Goal: Task Accomplishment & Management: Manage account settings

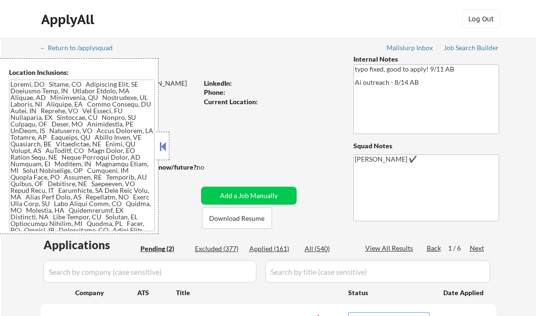
select select ""applied""
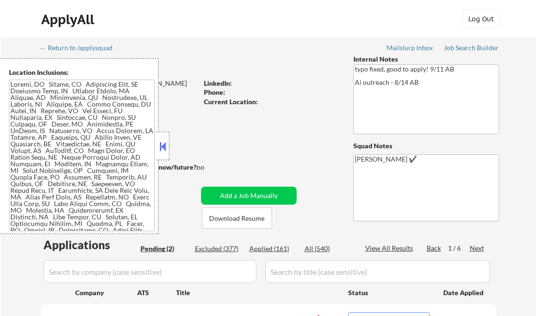
select select ""applied""
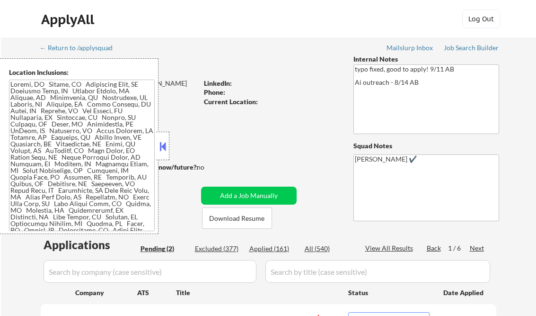
select select ""applied""
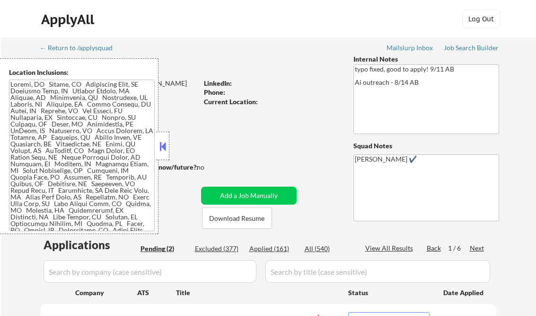
select select ""applied""
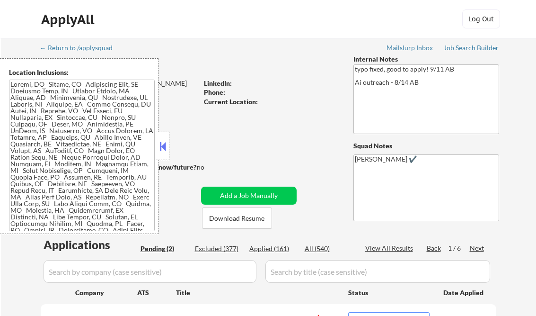
select select ""applied""
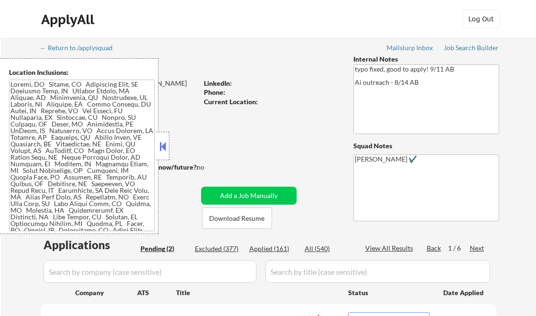
select select ""applied""
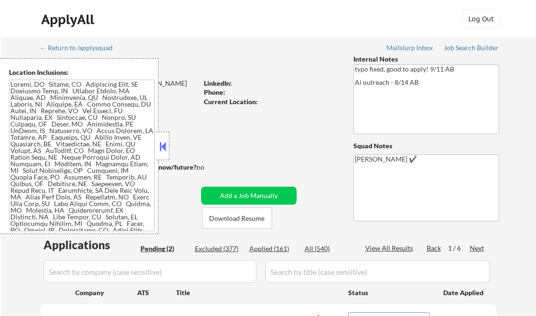
select select ""applied""
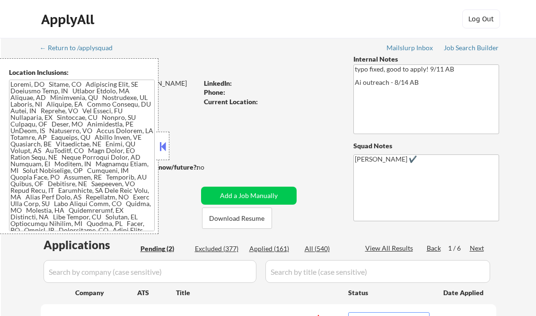
select select ""applied""
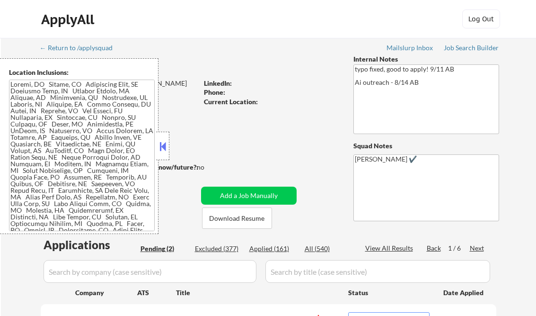
select select ""applied""
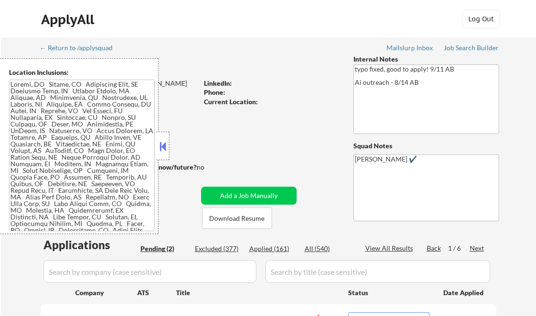
select select ""applied""
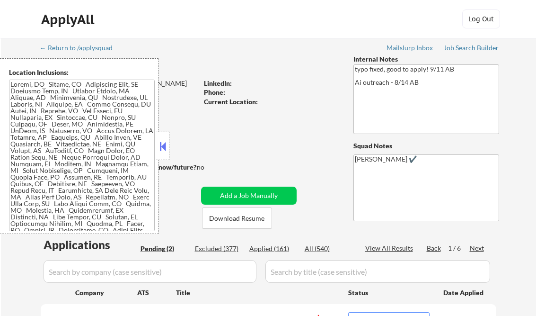
select select ""applied""
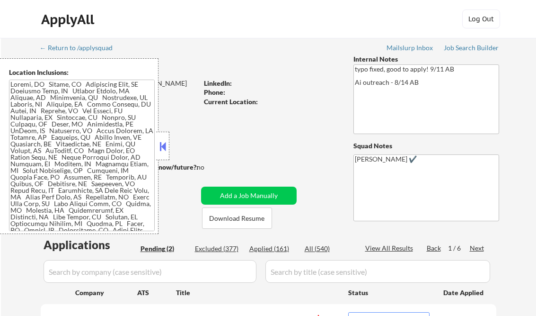
select select ""applied""
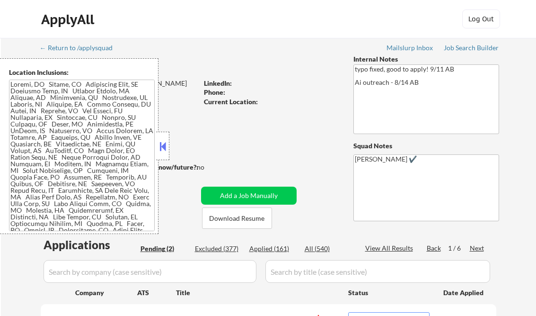
select select ""applied""
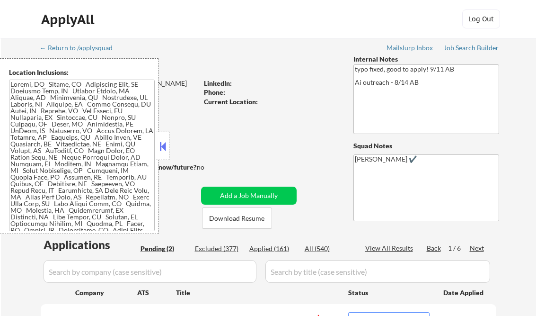
select select ""applied""
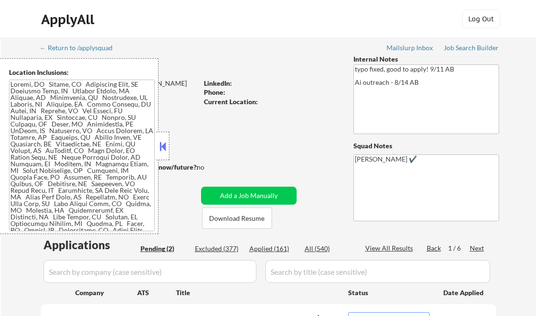
select select ""applied""
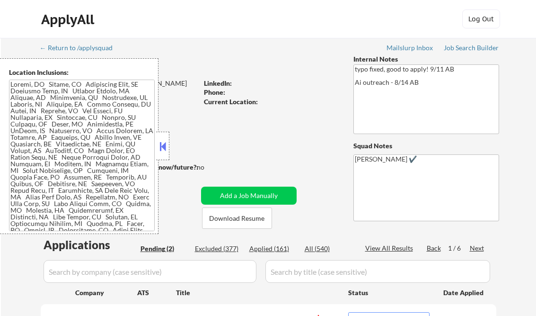
select select ""applied""
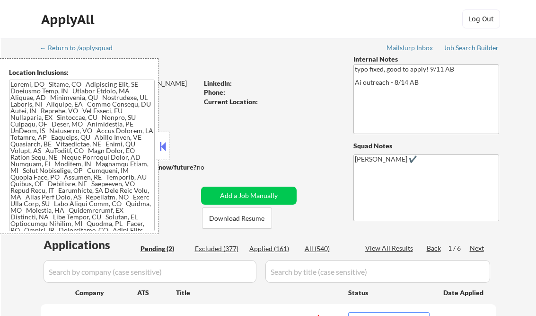
select select ""applied""
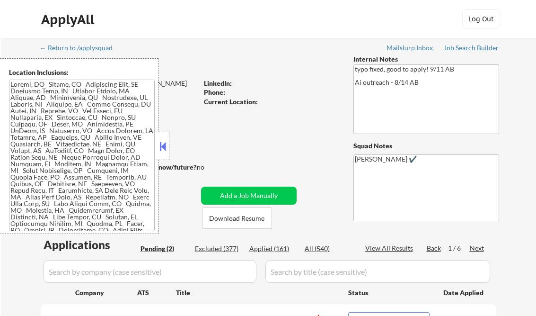
select select ""applied""
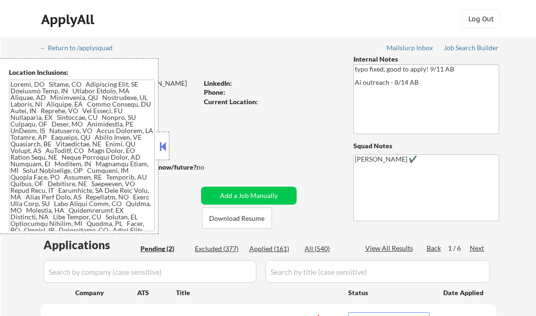
select select ""applied""
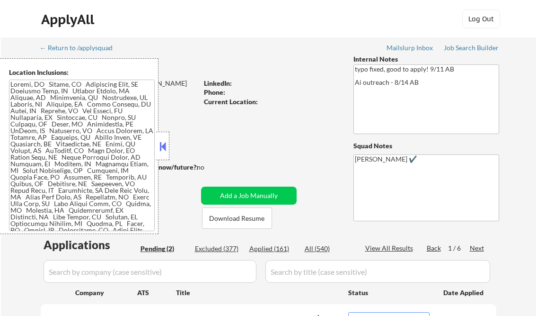
select select ""applied""
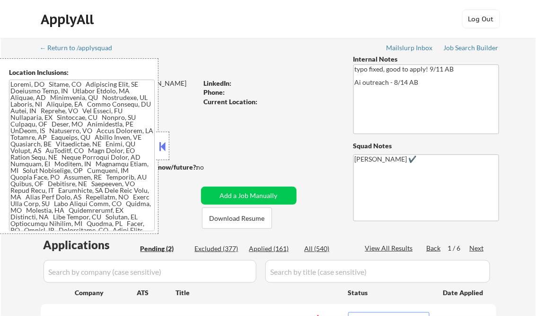
select select ""pending""
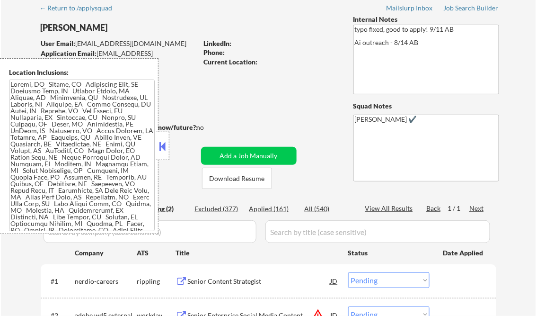
scroll to position [114, 0]
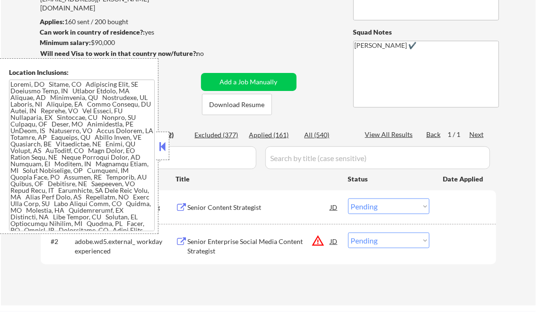
click at [159, 149] on button at bounding box center [163, 146] width 10 height 14
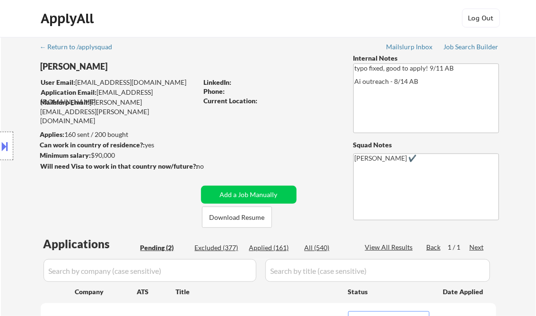
scroll to position [0, 0]
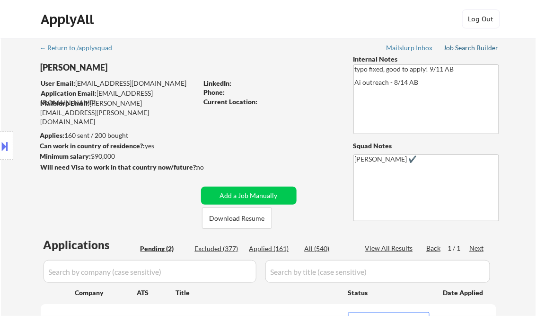
click at [475, 49] on div "Job Search Builder" at bounding box center [471, 47] width 55 height 7
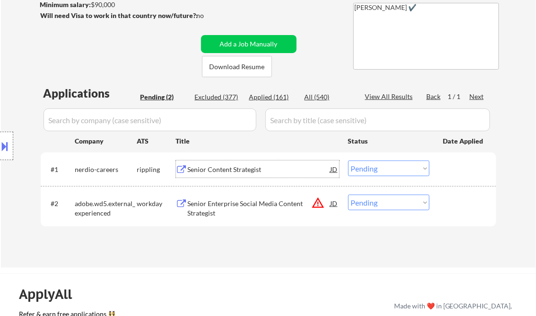
click at [215, 168] on div "Senior Content Strategist" at bounding box center [259, 169] width 143 height 9
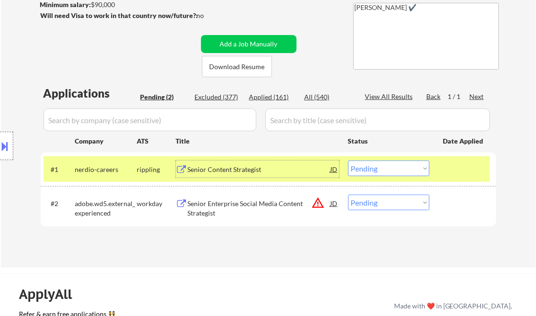
click at [405, 169] on select "Choose an option... Pending Applied Excluded (Questions) Excluded (Expired) Exc…" at bounding box center [388, 168] width 81 height 16
click at [348, 160] on select "Choose an option... Pending Applied Excluded (Questions) Excluded (Expired) Exc…" at bounding box center [388, 168] width 81 height 16
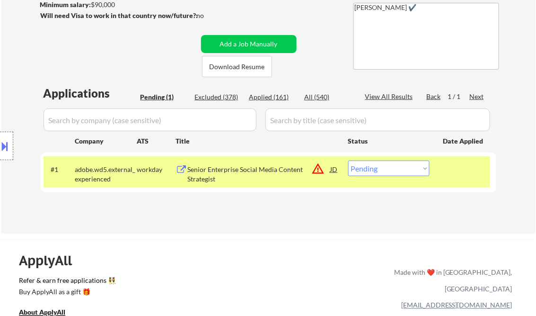
click at [248, 173] on div "Senior Enterprise Social Media Content Strategist" at bounding box center [259, 174] width 143 height 18
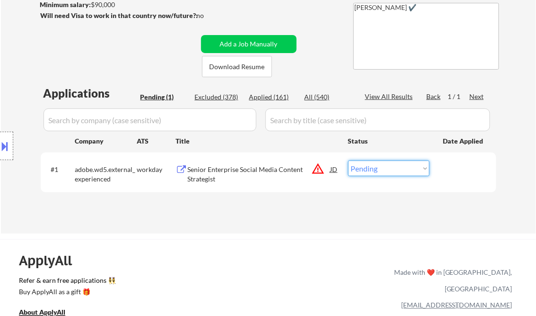
drag, startPoint x: 377, startPoint y: 168, endPoint x: 390, endPoint y: 176, distance: 16.4
click at [377, 168] on select "Choose an option... Pending Applied Excluded (Questions) Excluded (Expired) Exc…" at bounding box center [388, 168] width 81 height 16
select select ""excluded__bad_match_""
click at [348, 160] on select "Choose an option... Pending Applied Excluded (Questions) Excluded (Expired) Exc…" at bounding box center [388, 168] width 81 height 16
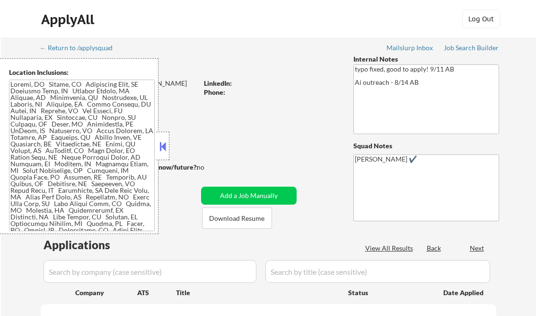
scroll to position [114, 0]
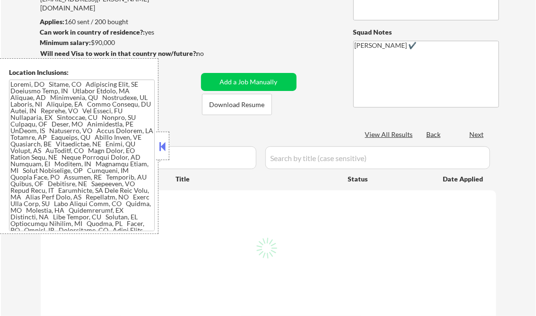
select select ""pending""
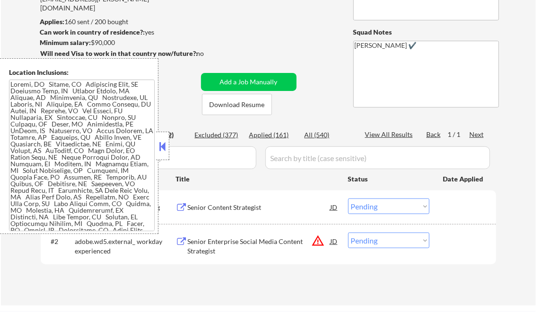
click at [166, 142] on button at bounding box center [163, 146] width 10 height 14
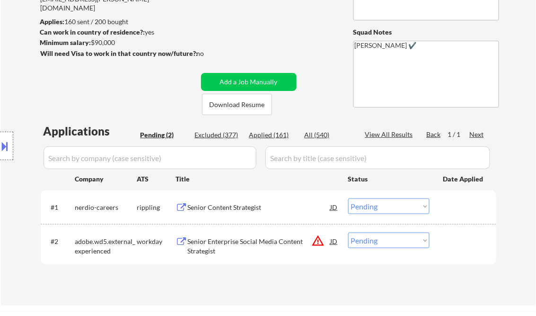
click at [282, 136] on div "Applied (161)" at bounding box center [272, 134] width 47 height 9
click at [388, 132] on div "View All Results" at bounding box center [390, 134] width 51 height 9
select select ""applied""
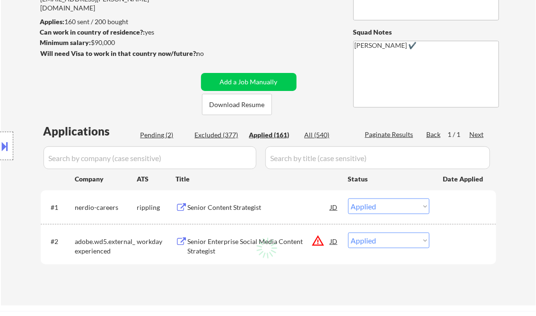
select select ""applied""
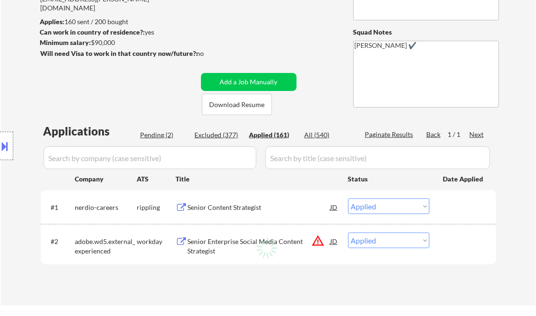
select select ""applied""
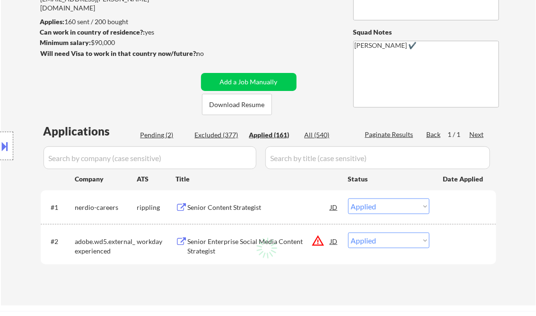
select select ""applied""
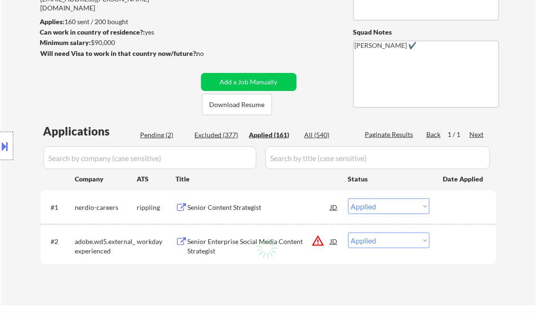
select select ""applied""
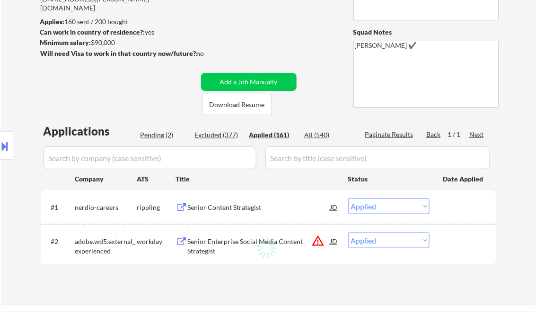
select select ""applied""
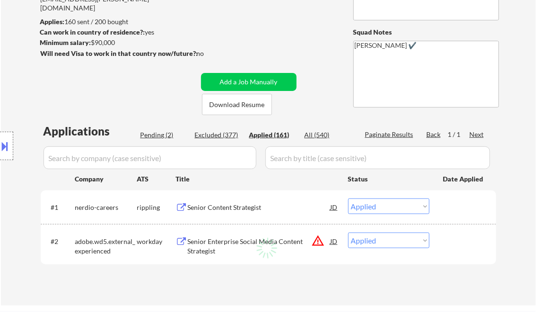
select select ""applied""
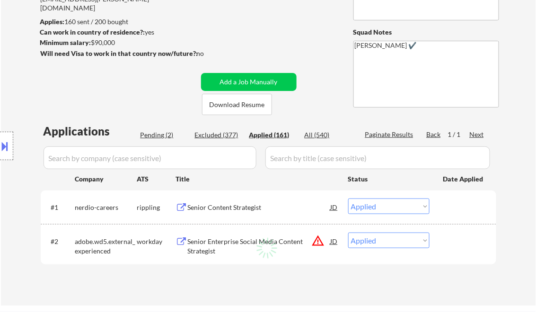
select select ""applied""
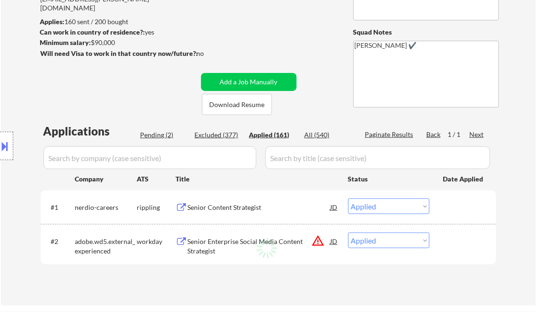
select select ""applied""
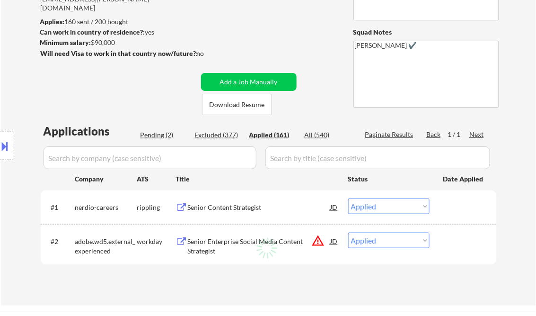
select select ""applied""
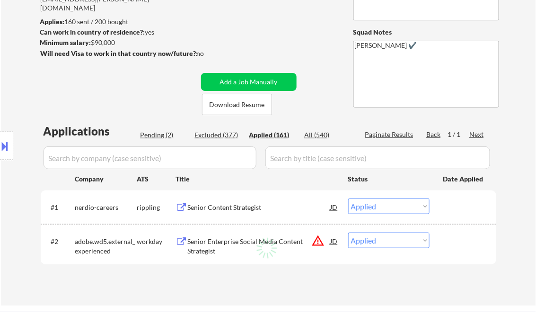
select select ""applied""
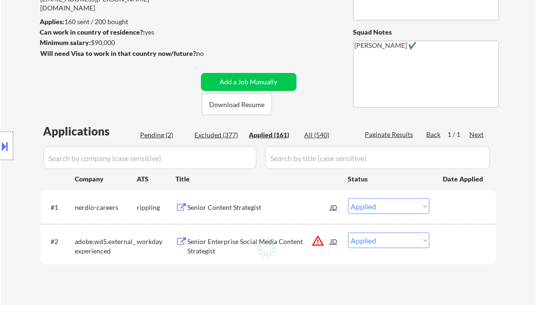
select select ""applied""
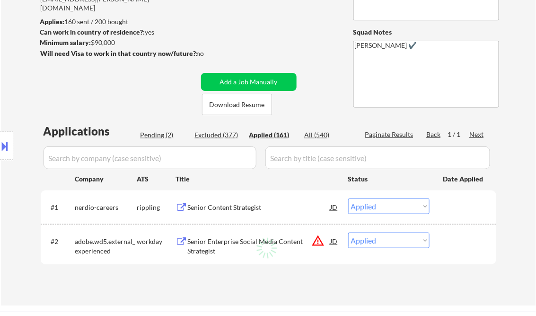
select select ""applied""
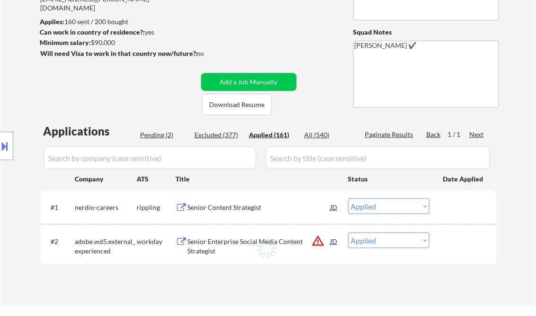
select select ""applied""
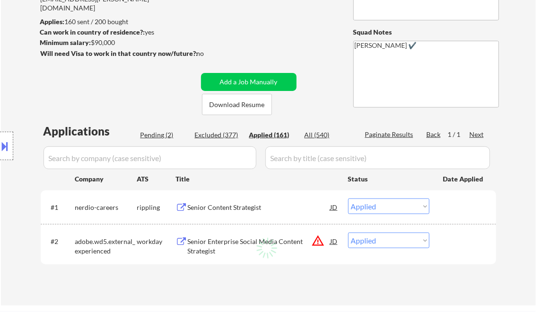
select select ""applied""
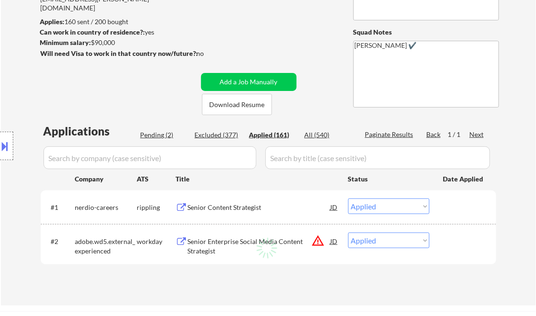
select select ""applied""
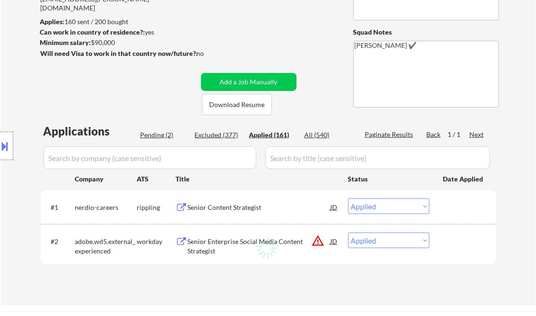
select select ""applied""
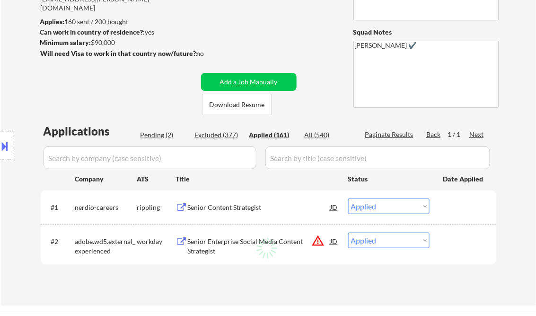
select select ""applied""
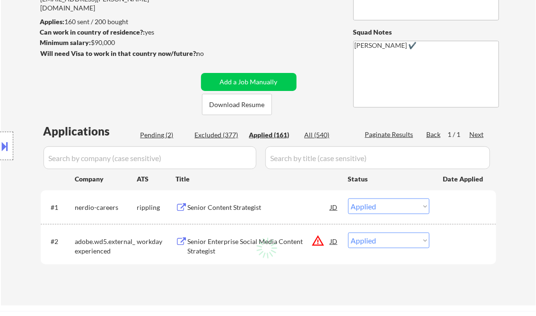
select select ""applied""
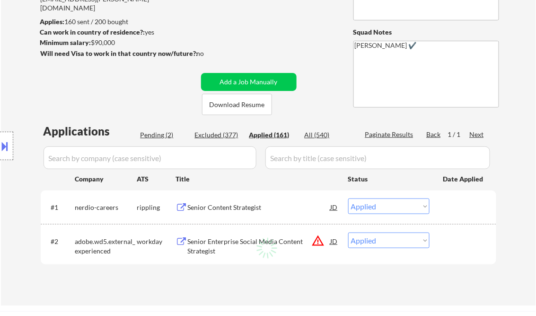
select select ""applied""
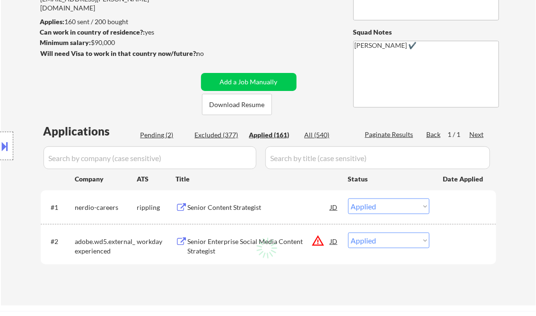
select select ""applied""
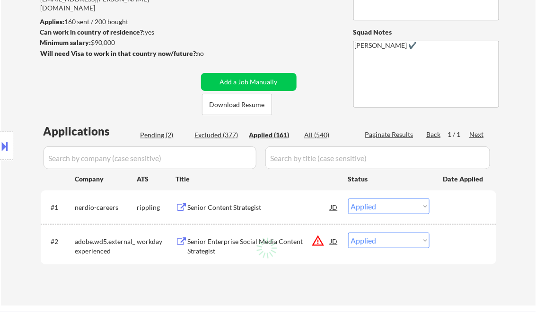
select select ""applied""
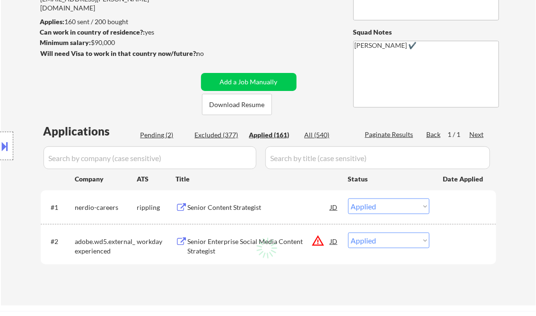
select select ""applied""
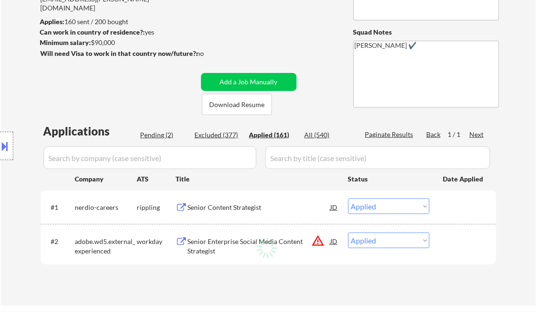
select select ""applied""
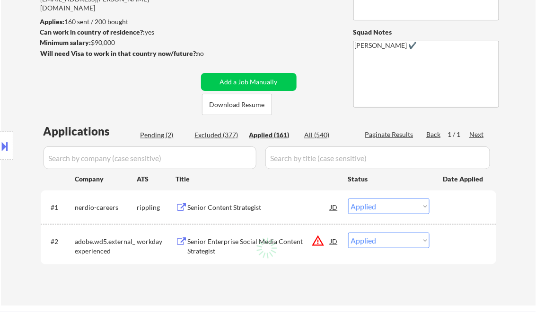
select select ""applied""
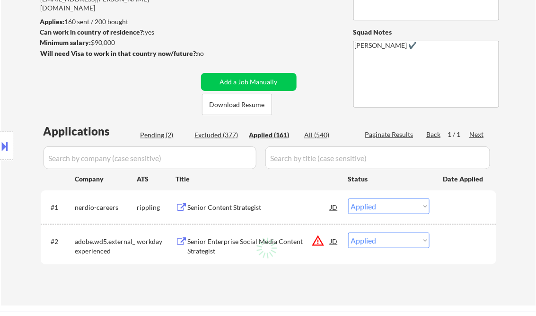
select select ""applied""
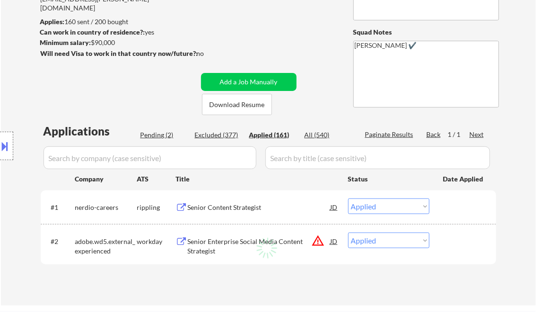
select select ""applied""
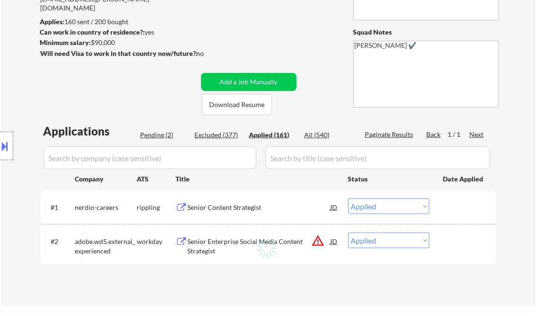
select select ""applied""
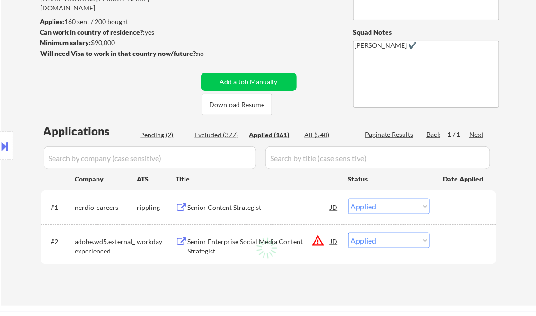
select select ""applied""
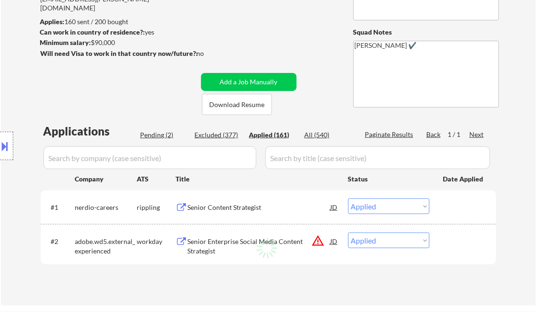
select select ""applied""
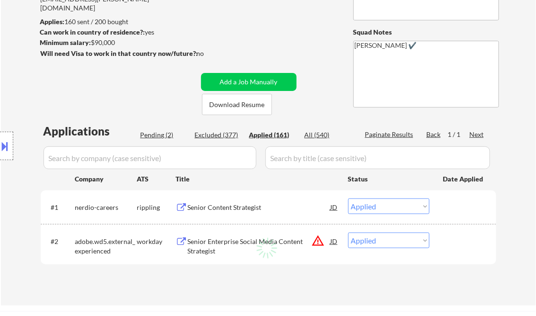
select select ""applied""
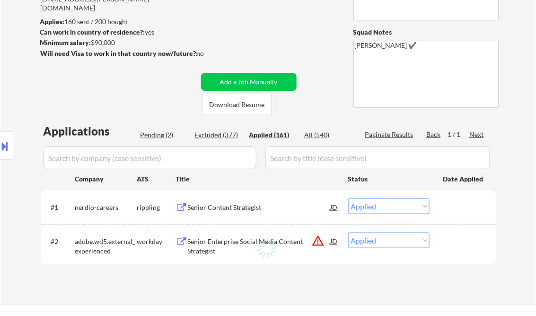
select select ""applied""
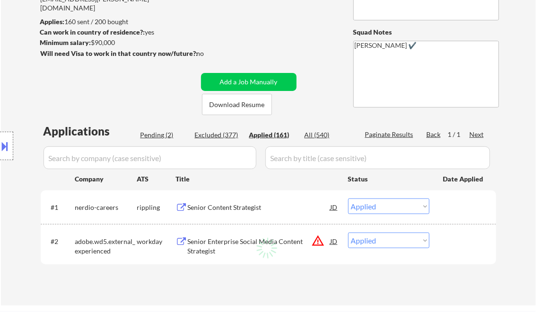
select select ""applied""
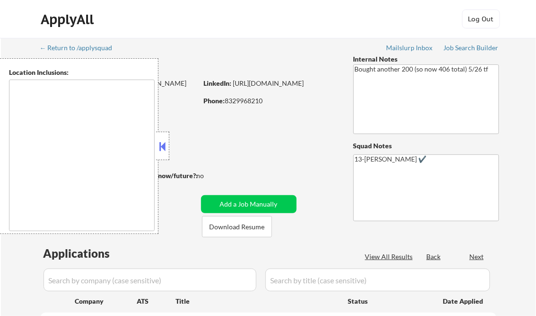
type textarea "remote"
select select ""pending""
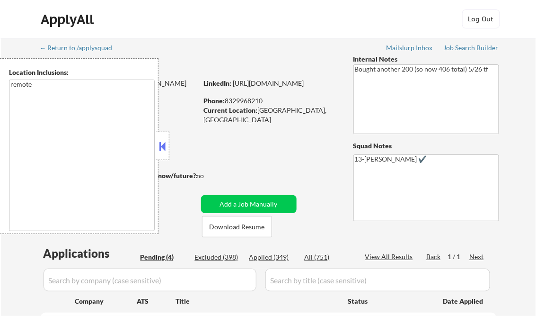
click at [159, 145] on button at bounding box center [163, 146] width 10 height 14
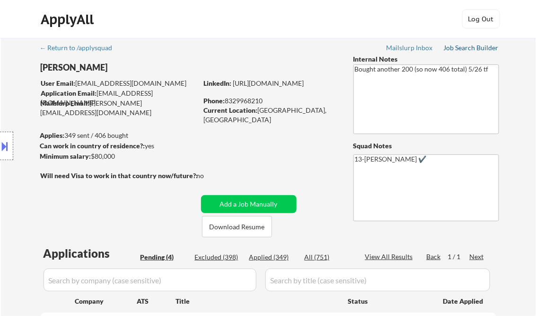
click at [476, 51] on div "Job Search Builder" at bounding box center [471, 47] width 55 height 7
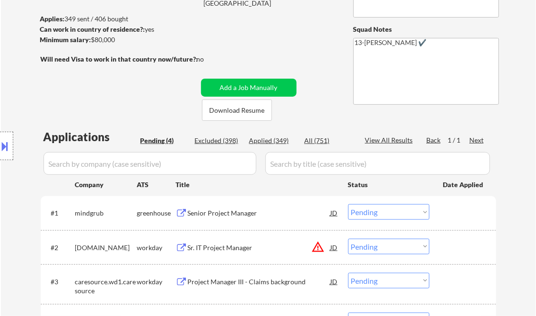
scroll to position [151, 0]
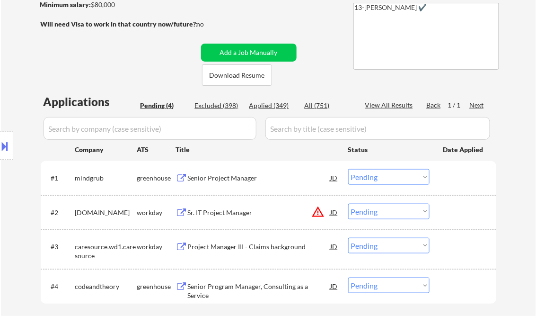
click at [221, 177] on div "Senior Project Manager" at bounding box center [259, 177] width 143 height 9
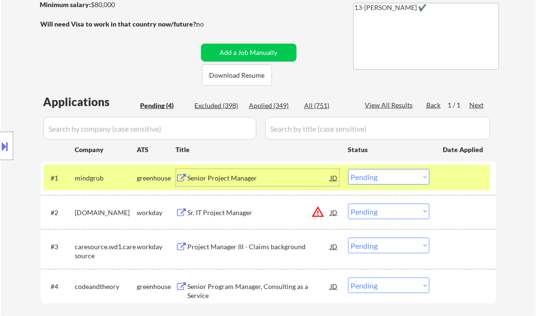
drag, startPoint x: 389, startPoint y: 180, endPoint x: 393, endPoint y: 185, distance: 6.2
click at [389, 180] on select "Choose an option... Pending Applied Excluded (Questions) Excluded (Expired) Exc…" at bounding box center [388, 177] width 81 height 16
click at [348, 169] on select "Choose an option... Pending Applied Excluded (Questions) Excluded (Expired) Exc…" at bounding box center [388, 177] width 81 height 16
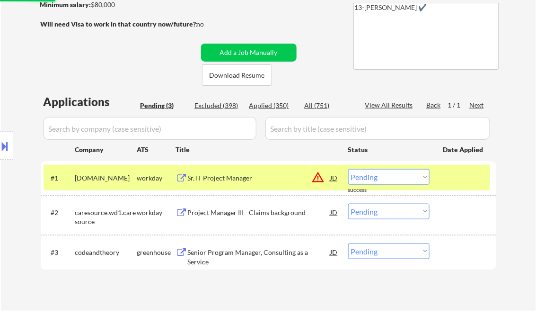
click at [242, 184] on div "Sr. IT Project Manager" at bounding box center [259, 177] width 143 height 17
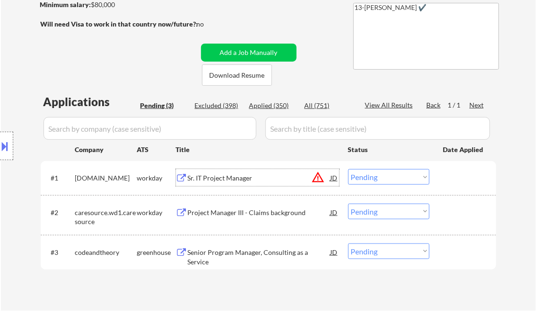
drag, startPoint x: 385, startPoint y: 175, endPoint x: 391, endPoint y: 179, distance: 7.2
click at [386, 176] on select "Choose an option... Pending Applied Excluded (Questions) Excluded (Expired) Exc…" at bounding box center [388, 177] width 81 height 16
click at [348, 169] on select "Choose an option... Pending Applied Excluded (Questions) Excluded (Expired) Exc…" at bounding box center [388, 177] width 81 height 16
click at [230, 211] on div "Project Manager III - Claims background" at bounding box center [259, 212] width 143 height 9
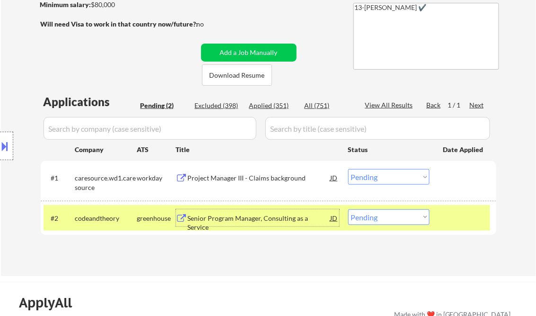
drag, startPoint x: 363, startPoint y: 174, endPoint x: 372, endPoint y: 179, distance: 10.4
click at [363, 174] on select "Choose an option... Pending Applied Excluded (Questions) Excluded (Expired) Exc…" at bounding box center [388, 177] width 81 height 16
click at [348, 169] on select "Choose an option... Pending Applied Excluded (Questions) Excluded (Expired) Exc…" at bounding box center [388, 177] width 81 height 16
click at [229, 219] on div "Senior Program Manager, Consulting as a Service" at bounding box center [259, 222] width 143 height 18
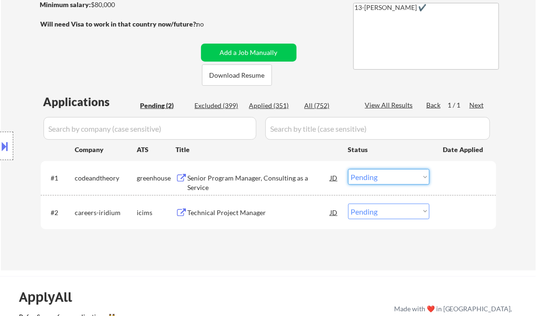
drag, startPoint x: 389, startPoint y: 172, endPoint x: 399, endPoint y: 185, distance: 15.8
click at [389, 172] on select "Choose an option... Pending Applied Excluded (Questions) Excluded (Expired) Exc…" at bounding box center [388, 177] width 81 height 16
click at [348, 169] on select "Choose an option... Pending Applied Excluded (Questions) Excluded (Expired) Exc…" at bounding box center [388, 177] width 81 height 16
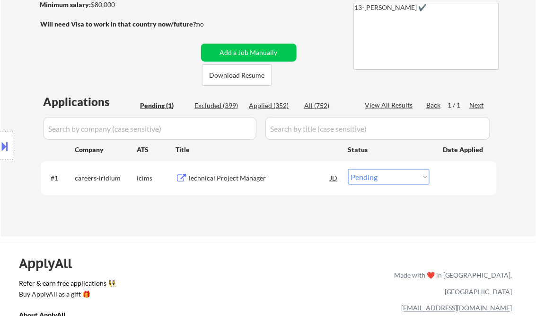
click at [207, 176] on div "Technical Project Manager" at bounding box center [259, 177] width 143 height 9
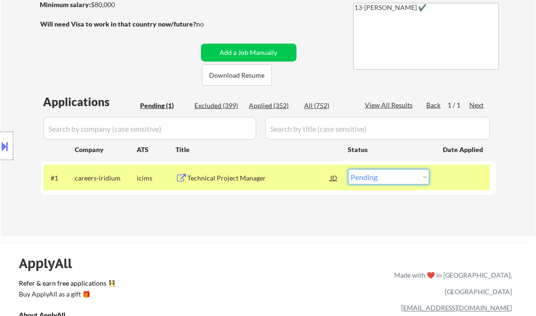
drag, startPoint x: 379, startPoint y: 179, endPoint x: 384, endPoint y: 184, distance: 7.0
click at [379, 179] on select "Choose an option... Pending Applied Excluded (Questions) Excluded (Expired) Exc…" at bounding box center [388, 177] width 81 height 16
select select ""excluded__other_""
click at [348, 169] on select "Choose an option... Pending Applied Excluded (Questions) Excluded (Expired) Exc…" at bounding box center [388, 177] width 81 height 16
click at [240, 227] on div "← Return to /applysquad Mailslurp Inbox Job Search Builder Victor Ude User Emai…" at bounding box center [269, 57] width 472 height 342
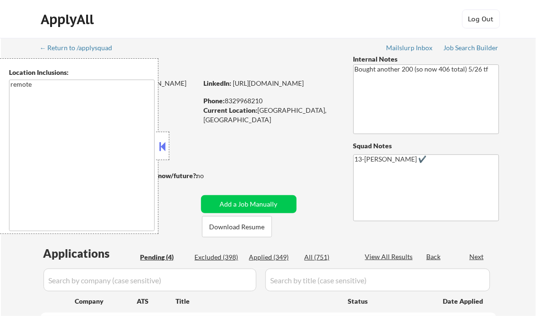
click at [161, 141] on button at bounding box center [163, 146] width 10 height 14
select select ""pending""
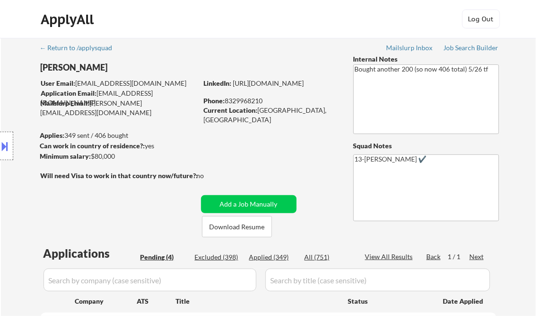
click at [282, 257] on div "Applied (349)" at bounding box center [272, 256] width 47 height 9
click at [382, 256] on div "View All Results" at bounding box center [390, 256] width 51 height 9
select select ""applied""
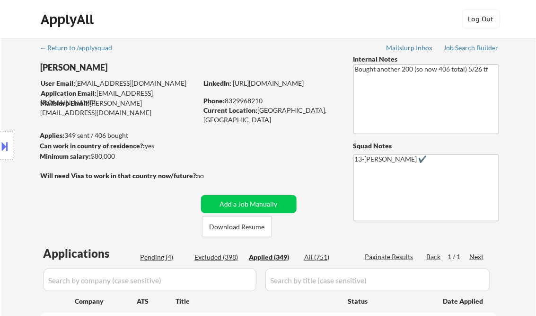
select select ""applied""
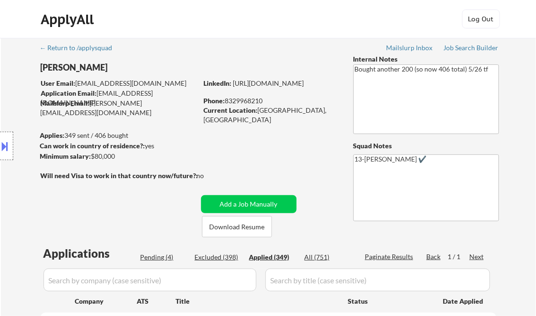
select select ""applied""
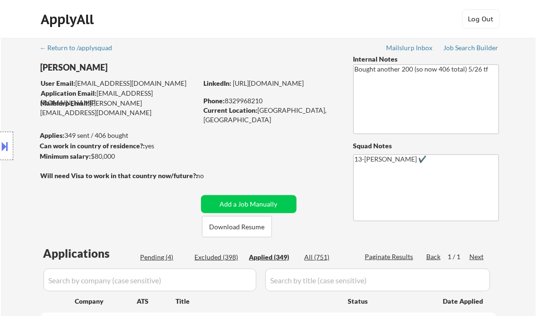
select select ""applied""
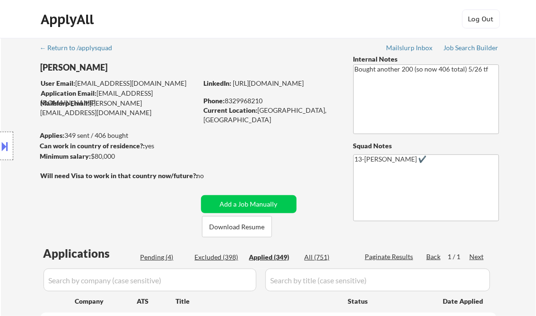
select select ""applied""
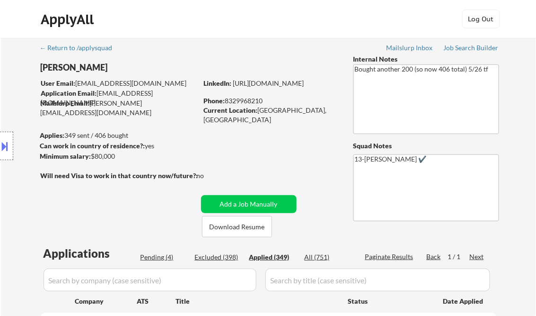
select select ""applied""
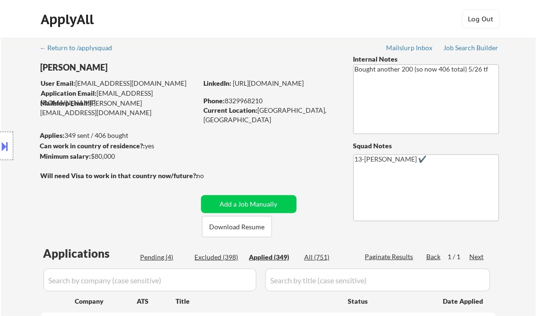
select select ""applied""
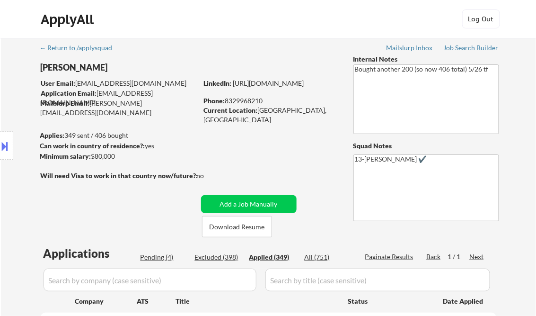
select select ""applied""
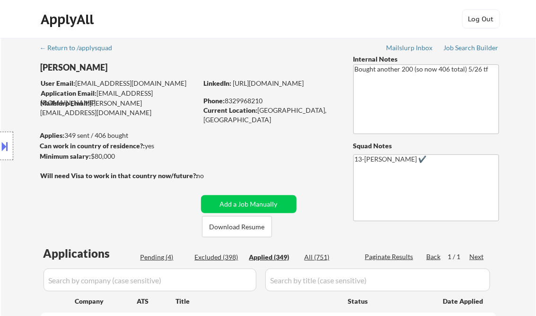
select select ""applied""
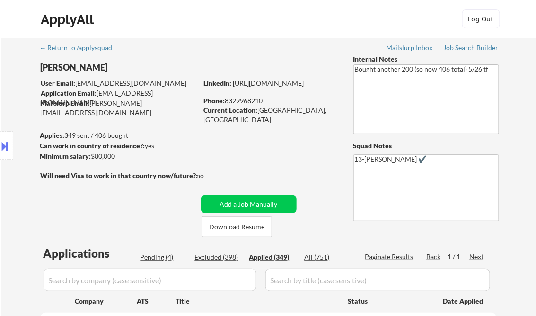
select select ""applied""
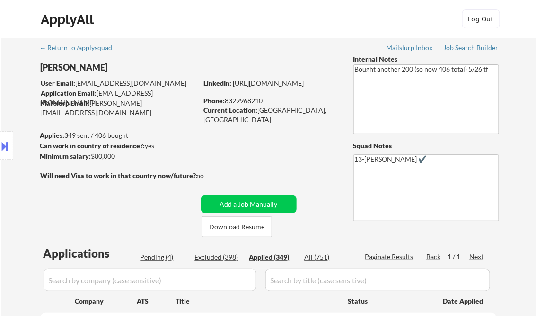
select select ""applied""
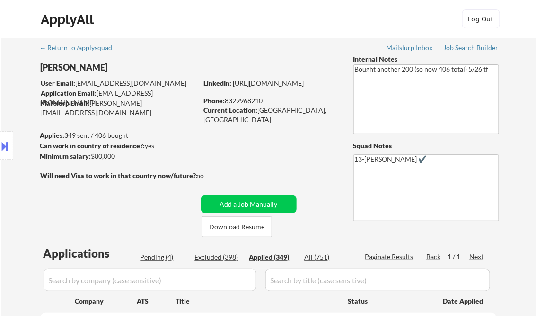
select select ""applied""
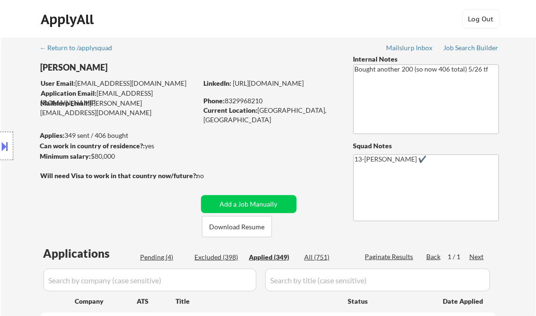
select select ""applied""
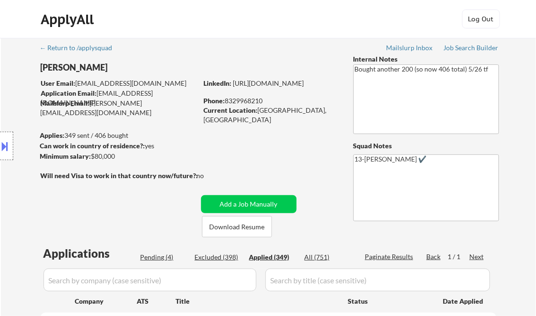
select select ""applied""
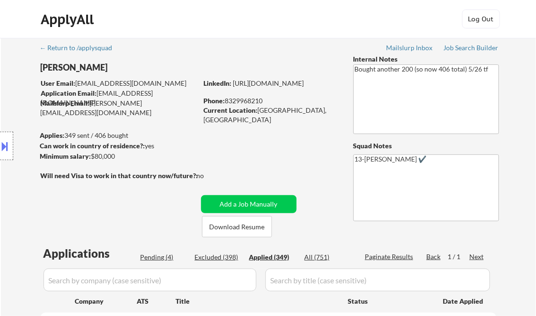
select select ""applied""
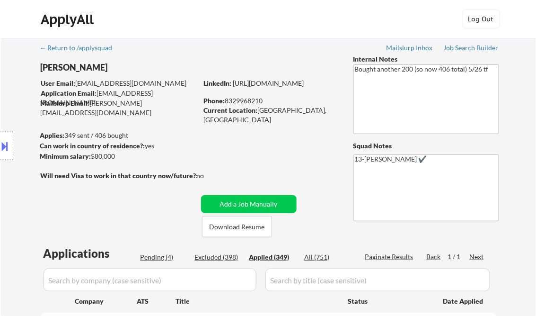
select select ""applied""
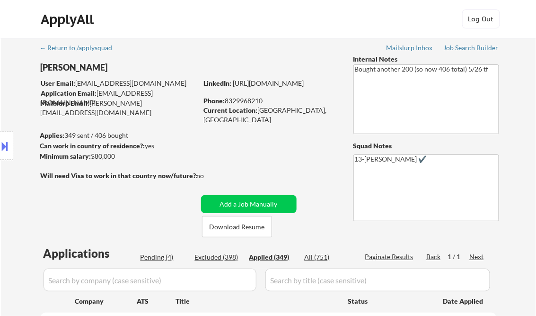
select select ""applied""
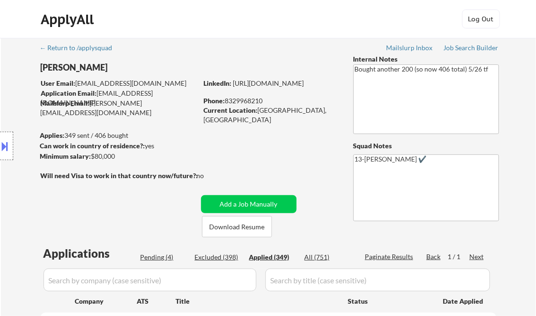
select select ""applied""
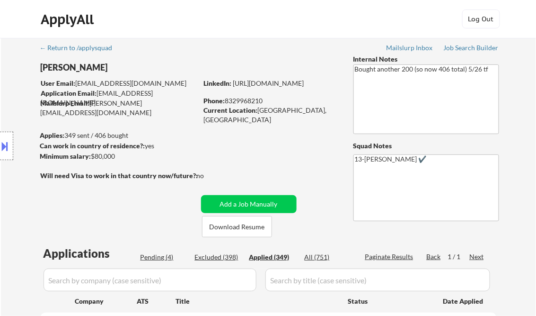
select select ""applied""
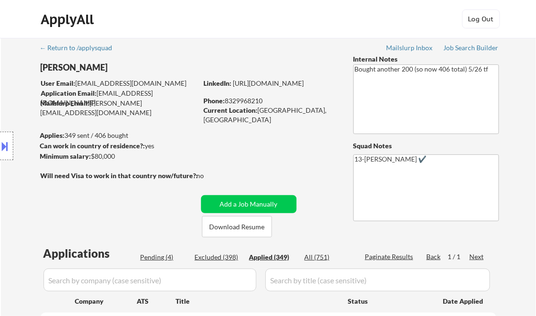
select select ""applied""
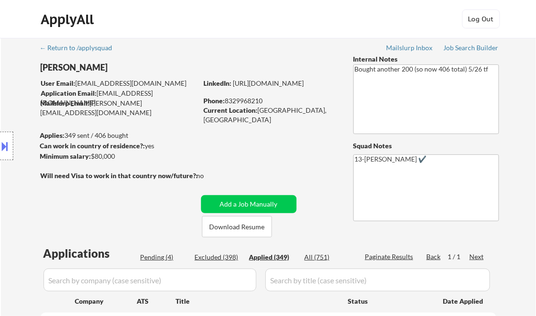
select select ""applied""
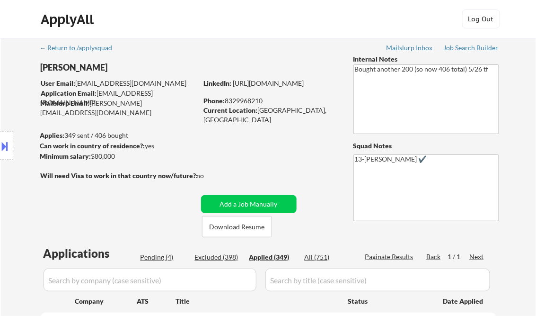
select select ""applied""
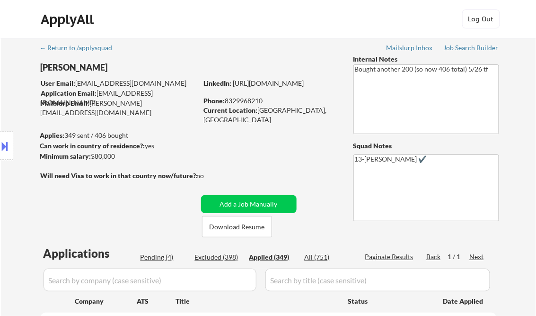
select select ""applied""
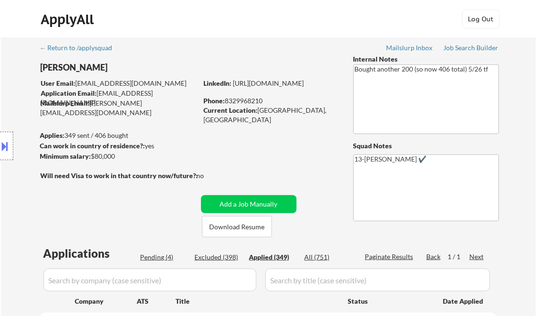
select select ""applied""
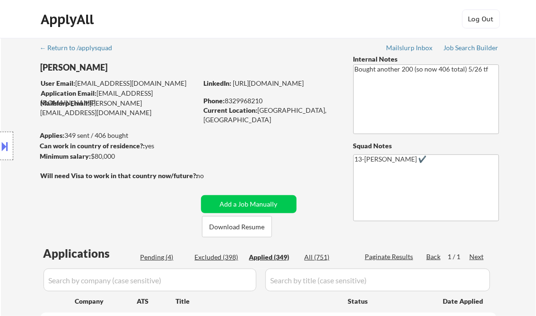
select select ""applied""
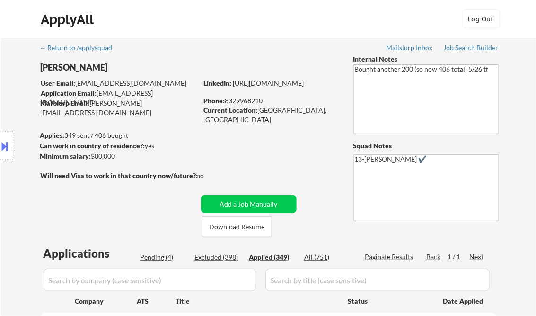
select select ""applied""
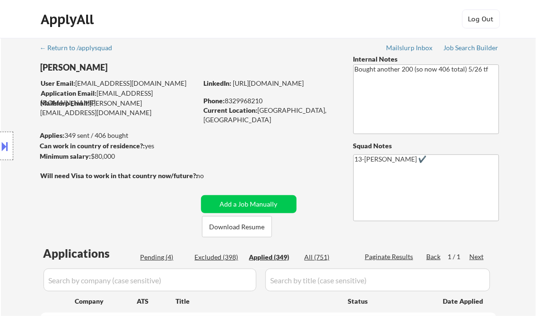
select select ""applied""
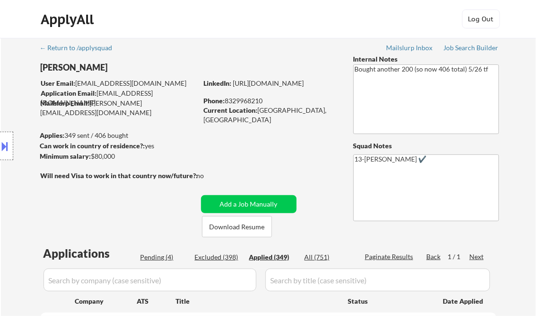
select select ""applied""
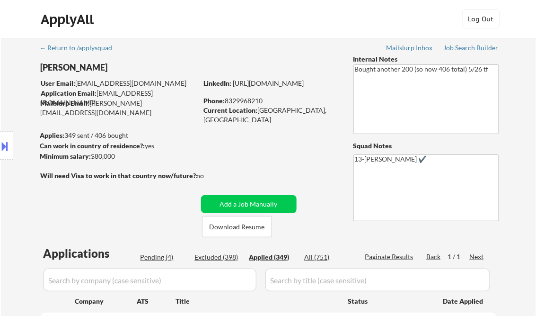
select select ""applied""
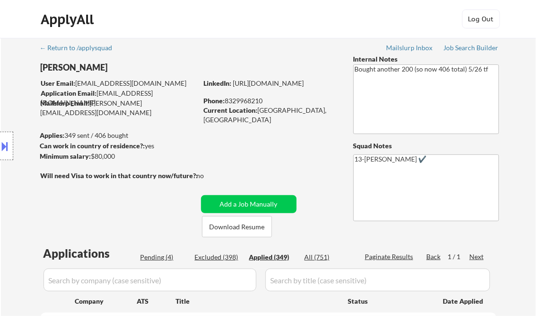
select select ""applied""
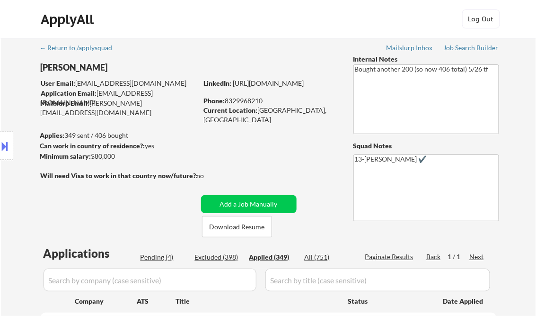
select select ""applied""
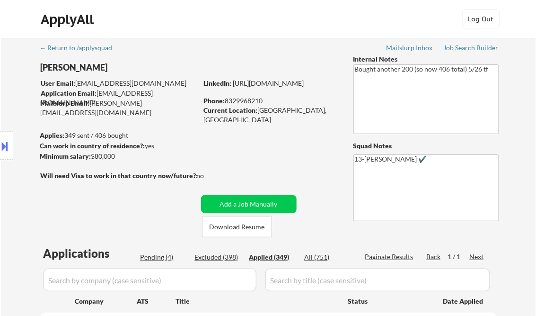
select select ""applied""
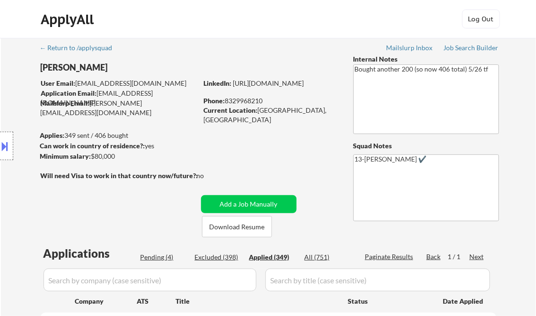
select select ""applied""
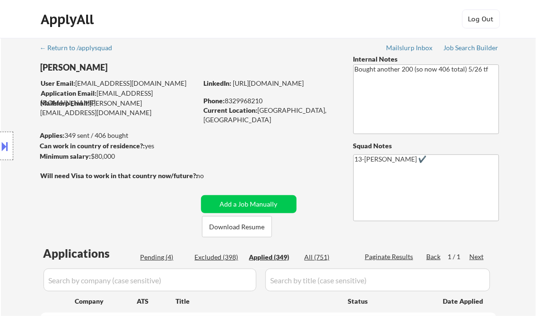
select select ""applied""
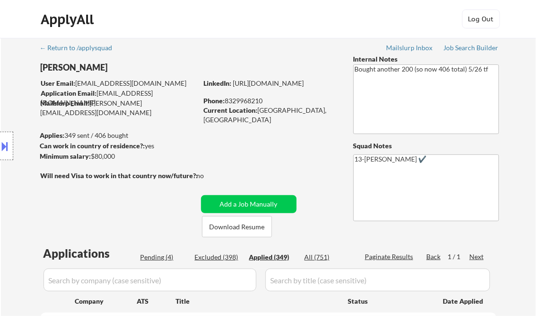
select select ""applied""
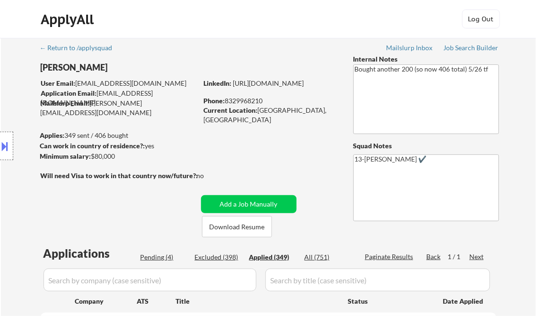
select select ""applied""
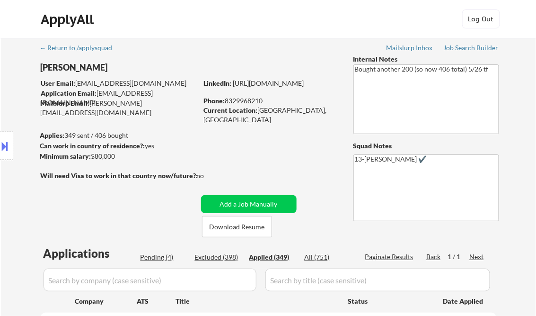
select select ""applied""
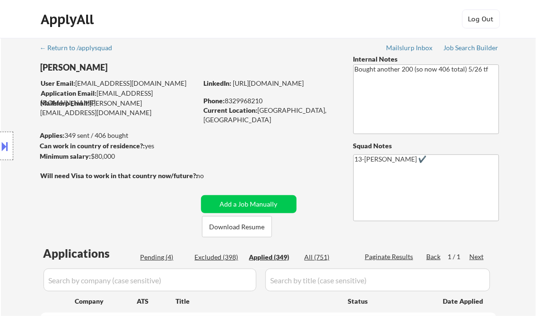
select select ""applied""
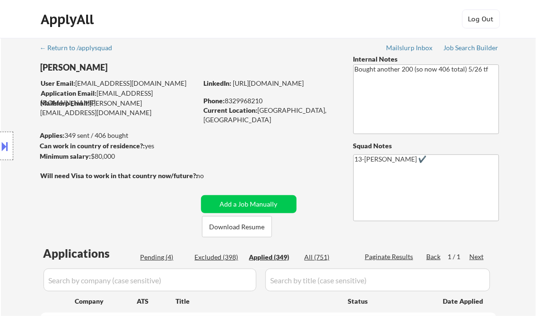
select select ""applied""
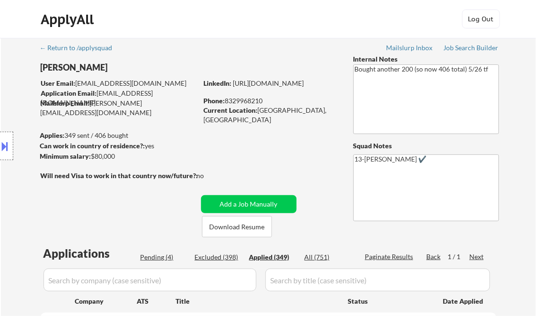
select select ""applied""
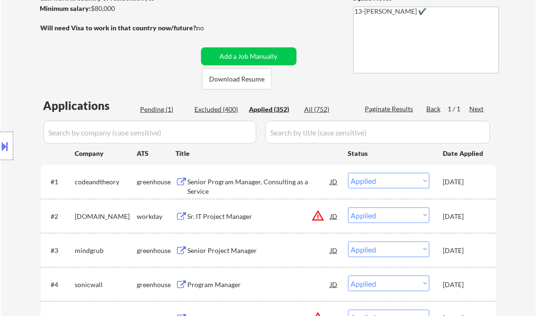
scroll to position [114, 0]
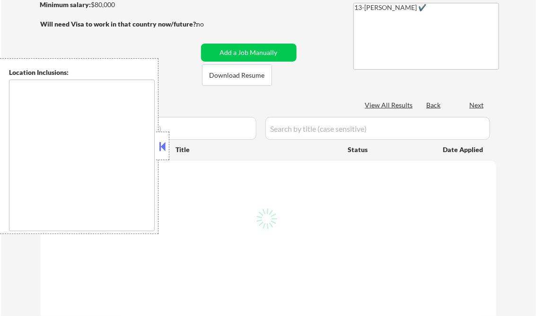
type textarea "remote"
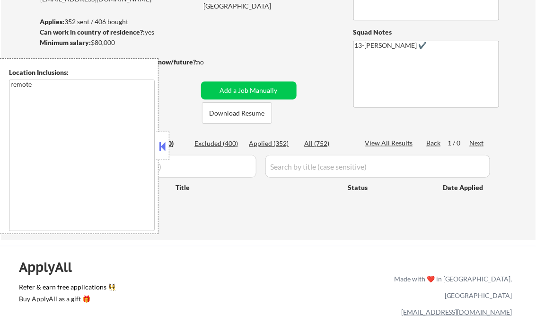
click at [159, 149] on button at bounding box center [163, 146] width 10 height 14
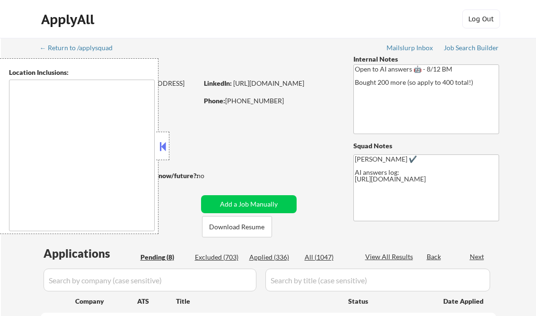
select select ""pending""
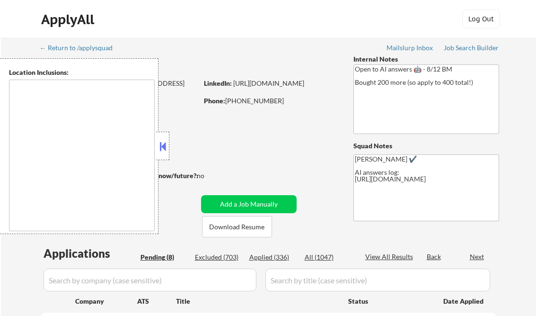
select select ""pending""
type textarea "remote"
click at [478, 51] on div "Job Search Builder" at bounding box center [471, 47] width 55 height 7
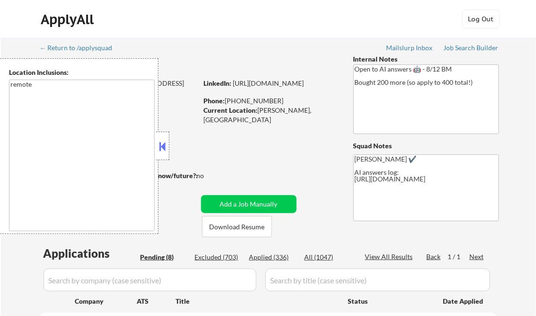
click at [159, 149] on button at bounding box center [163, 146] width 10 height 14
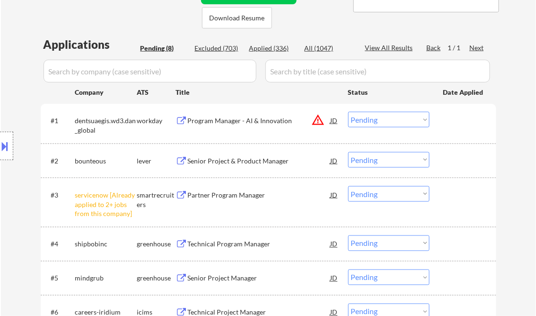
scroll to position [227, 0]
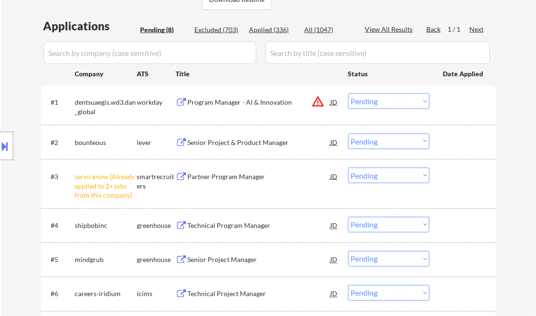
click at [210, 106] on div "Program Manager - AI & Innovation" at bounding box center [259, 101] width 143 height 9
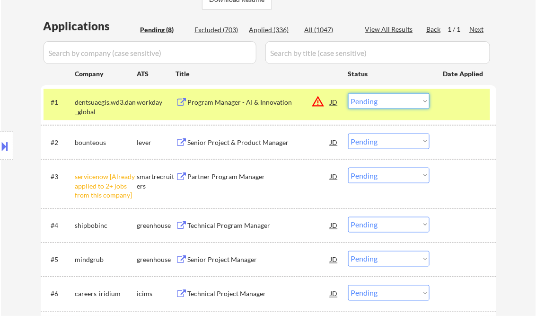
click at [371, 103] on select "Choose an option... Pending Applied Excluded (Questions) Excluded (Expired) Exc…" at bounding box center [388, 101] width 81 height 16
click at [348, 93] on select "Choose an option... Pending Applied Excluded (Questions) Excluded (Expired) Exc…" at bounding box center [388, 101] width 81 height 16
click at [218, 146] on div "Senior Project & Product Manager" at bounding box center [259, 142] width 143 height 9
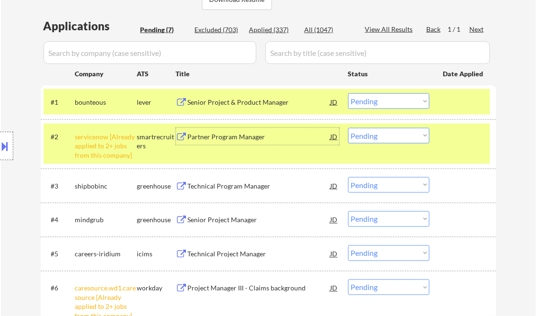
drag, startPoint x: 378, startPoint y: 102, endPoint x: 387, endPoint y: 108, distance: 10.9
click at [378, 102] on select "Choose an option... Pending Applied Excluded (Questions) Excluded (Expired) Exc…" at bounding box center [388, 101] width 81 height 16
click at [348, 93] on select "Choose an option... Pending Applied Excluded (Questions) Excluded (Expired) Exc…" at bounding box center [388, 101] width 81 height 16
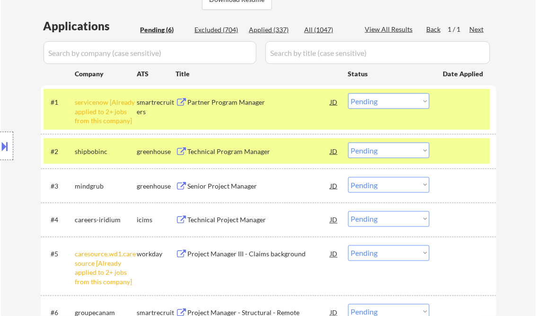
drag, startPoint x: 464, startPoint y: 154, endPoint x: 464, endPoint y: 142, distance: 11.4
click at [464, 154] on div at bounding box center [464, 150] width 42 height 17
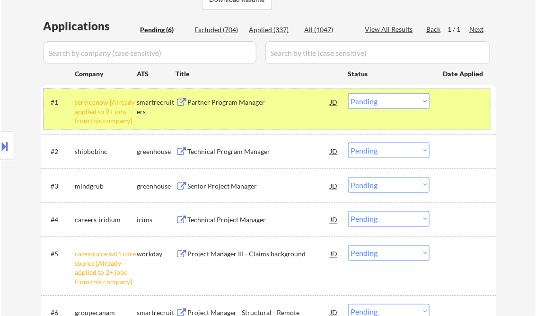
click at [461, 113] on div "#1 servicenow [Already applied to 2+ jobs from this company] smartrecruiters Pa…" at bounding box center [267, 109] width 447 height 41
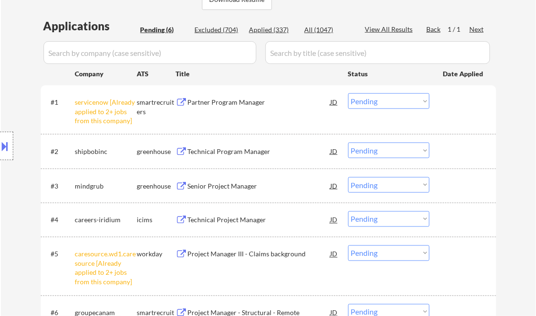
click at [425, 101] on select "Choose an option... Pending Applied Excluded (Questions) Excluded (Expired) Exc…" at bounding box center [388, 101] width 81 height 16
click at [348, 93] on select "Choose an option... Pending Applied Excluded (Questions) Excluded (Expired) Exc…" at bounding box center [388, 101] width 81 height 16
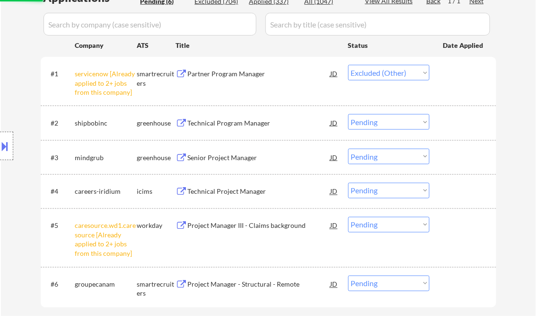
scroll to position [265, 0]
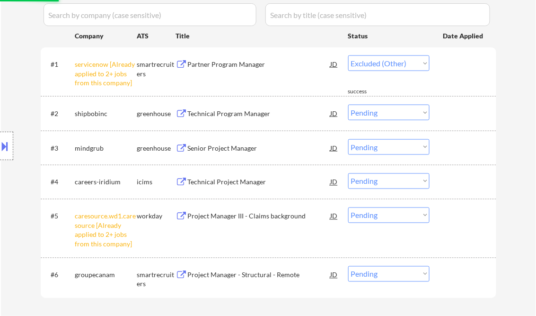
select select ""pending""
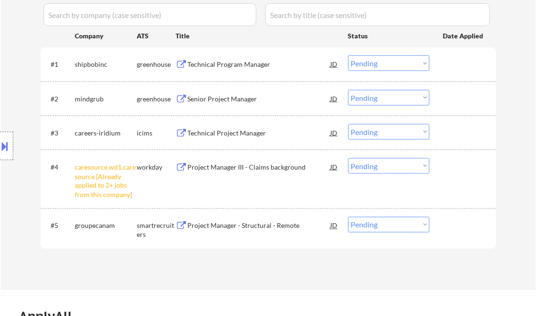
click at [406, 167] on select "Choose an option... Pending Applied Excluded (Questions) Excluded (Expired) Exc…" at bounding box center [388, 166] width 81 height 16
click at [348, 158] on select "Choose an option... Pending Applied Excluded (Questions) Excluded (Expired) Exc…" at bounding box center [388, 166] width 81 height 16
select select ""pending""
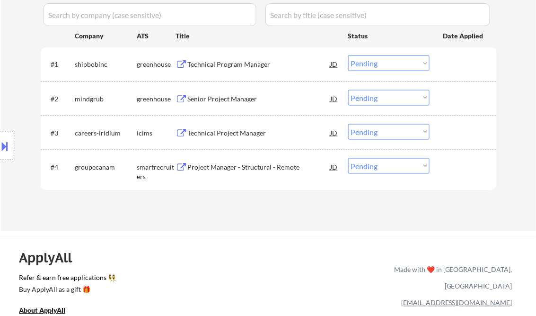
click at [225, 69] on div "Technical Program Manager" at bounding box center [259, 64] width 143 height 9
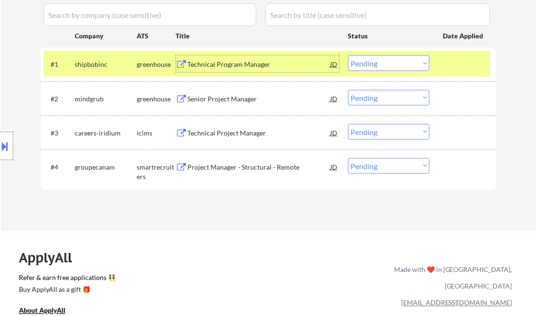
drag, startPoint x: 390, startPoint y: 62, endPoint x: 391, endPoint y: 71, distance: 9.0
click at [390, 62] on select "Choose an option... Pending Applied Excluded (Questions) Excluded (Expired) Exc…" at bounding box center [388, 63] width 81 height 16
click at [348, 55] on select "Choose an option... Pending Applied Excluded (Questions) Excluded (Expired) Exc…" at bounding box center [388, 63] width 81 height 16
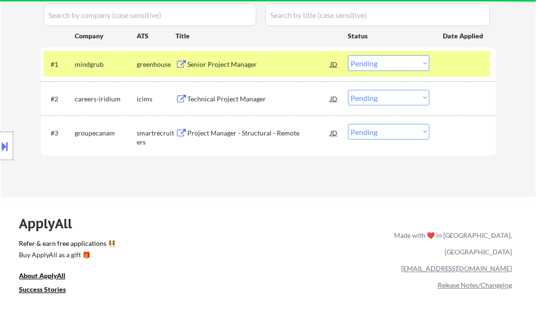
click at [232, 69] on div "Senior Project Manager" at bounding box center [259, 64] width 143 height 9
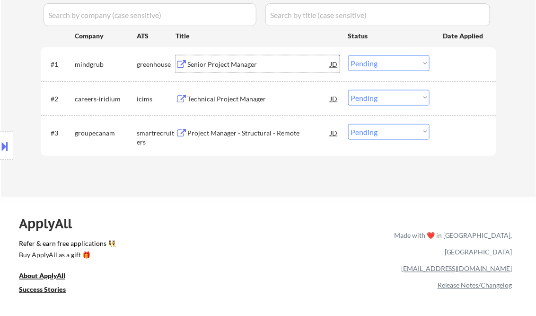
click at [373, 69] on select "Choose an option... Pending Applied Excluded (Questions) Excluded (Expired) Exc…" at bounding box center [388, 63] width 81 height 16
click at [348, 55] on select "Choose an option... Pending Applied Excluded (Questions) Excluded (Expired) Exc…" at bounding box center [388, 63] width 81 height 16
click at [236, 102] on div "Technical Project Manager" at bounding box center [259, 98] width 143 height 9
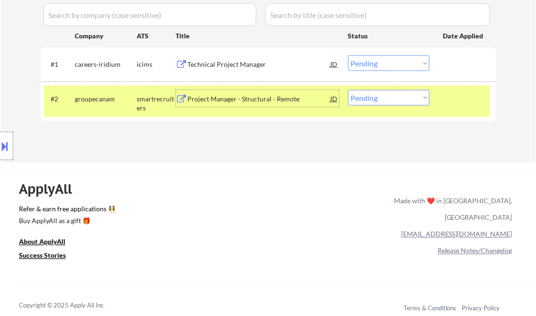
drag, startPoint x: 212, startPoint y: 93, endPoint x: 217, endPoint y: 91, distance: 5.3
click at [213, 92] on div "Project Manager - Structural - Remote" at bounding box center [259, 98] width 143 height 17
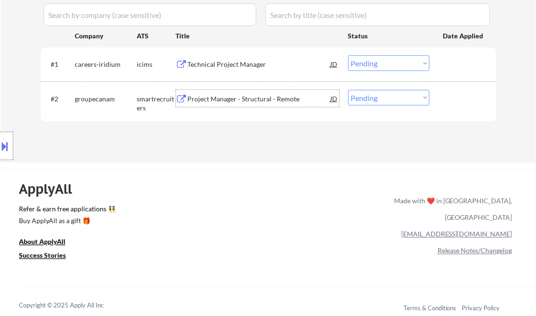
click at [221, 64] on div "Technical Project Manager" at bounding box center [259, 64] width 143 height 9
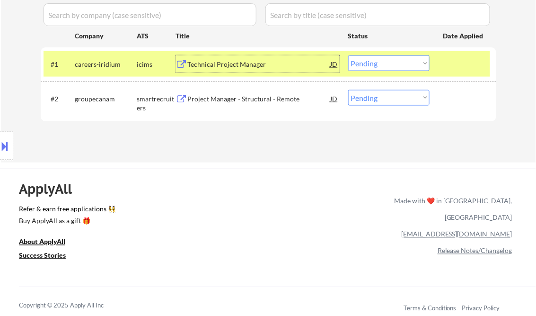
drag, startPoint x: 392, startPoint y: 56, endPoint x: 394, endPoint y: 72, distance: 15.7
click at [392, 56] on select "Choose an option... Pending Applied Excluded (Questions) Excluded (Expired) Exc…" at bounding box center [388, 63] width 81 height 16
click at [348, 55] on select "Choose an option... Pending Applied Excluded (Questions) Excluded (Expired) Exc…" at bounding box center [388, 63] width 81 height 16
click at [235, 102] on div "Project Manager - Structural - Remote" at bounding box center [259, 98] width 143 height 9
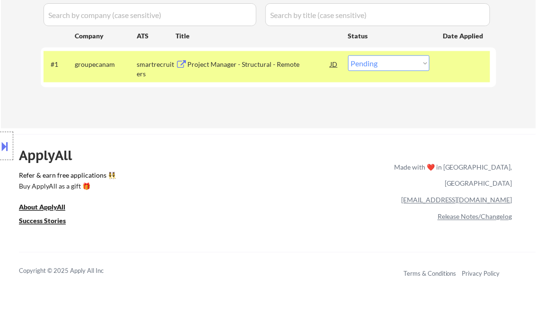
click at [378, 65] on select "Choose an option... Pending Applied Excluded (Questions) Excluded (Expired) Exc…" at bounding box center [388, 63] width 81 height 16
select select ""excluded__salary_""
click at [348, 55] on select "Choose an option... Pending Applied Excluded (Questions) Excluded (Expired) Exc…" at bounding box center [388, 63] width 81 height 16
click at [259, 156] on div "ApplyAll Refer & earn free applications 👯‍♀️ Buy ApplyAll as a gift 🎁 About App…" at bounding box center [268, 216] width 536 height 150
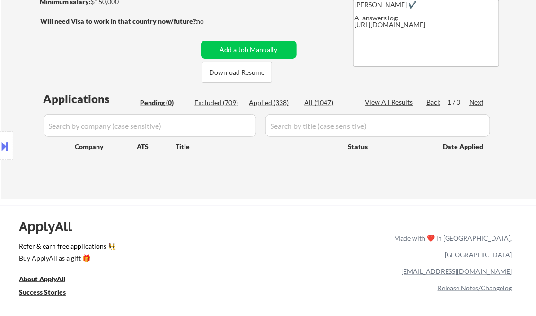
scroll to position [151, 0]
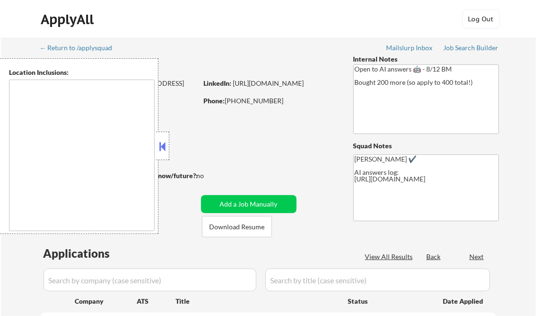
type textarea "remote"
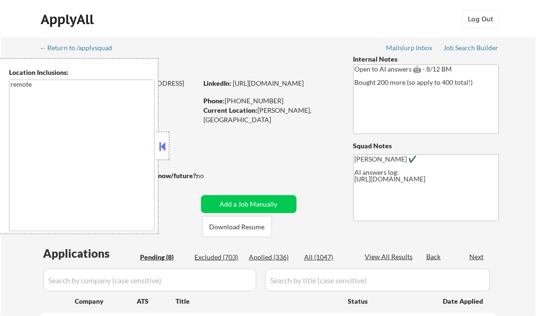
select select ""pending""
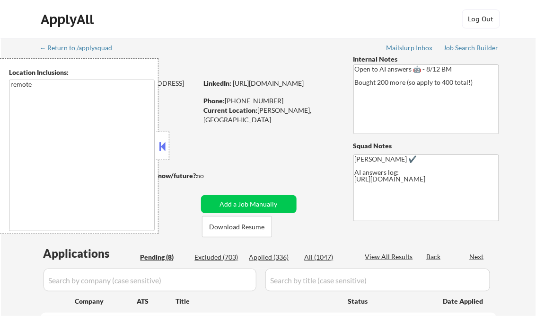
select select ""pending""
click at [161, 147] on button at bounding box center [163, 146] width 10 height 14
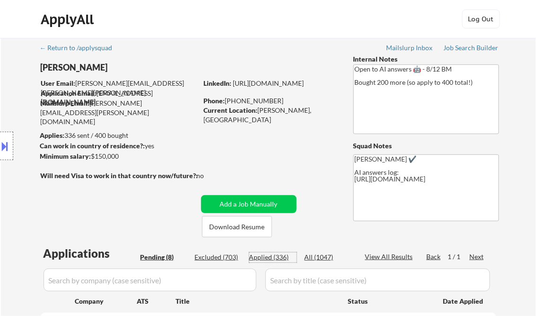
click at [262, 254] on div "Applied (336)" at bounding box center [272, 256] width 47 height 9
drag, startPoint x: 385, startPoint y: 257, endPoint x: 383, endPoint y: 269, distance: 11.9
click at [384, 257] on div "View All Results" at bounding box center [390, 256] width 51 height 9
select select ""applied""
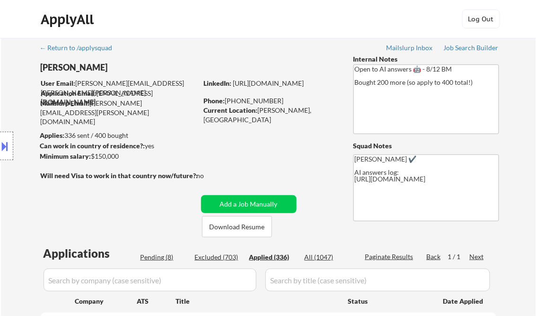
select select ""applied""
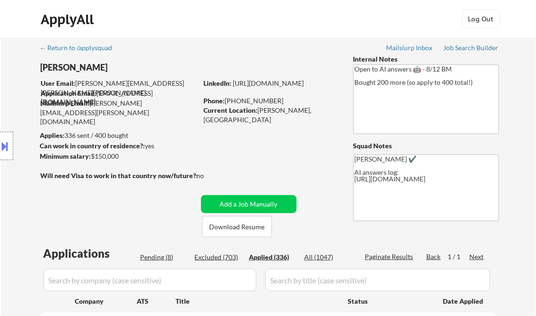
select select ""applied""
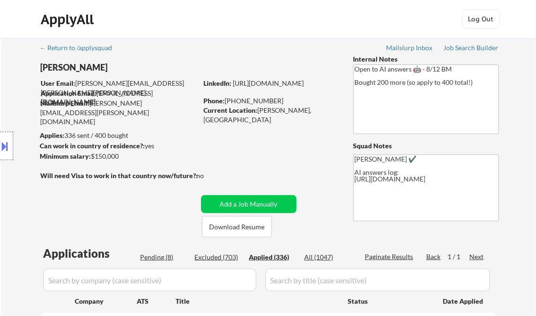
select select ""applied""
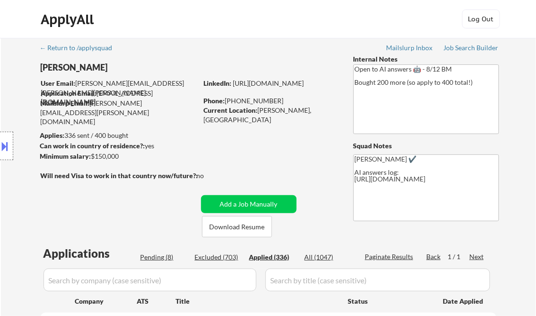
select select ""applied""
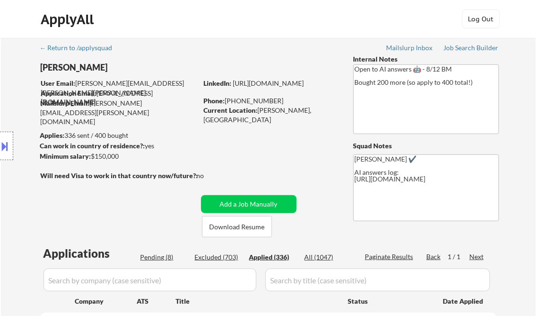
select select ""applied""
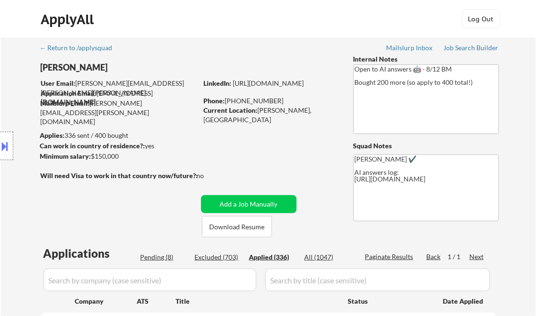
select select ""applied""
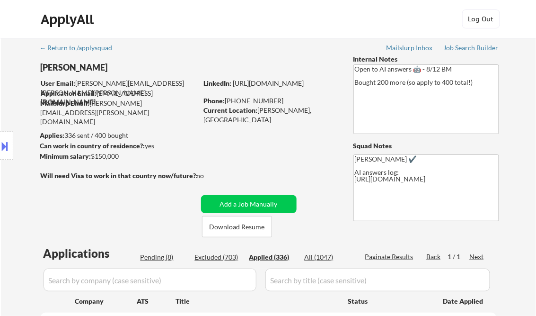
select select ""applied""
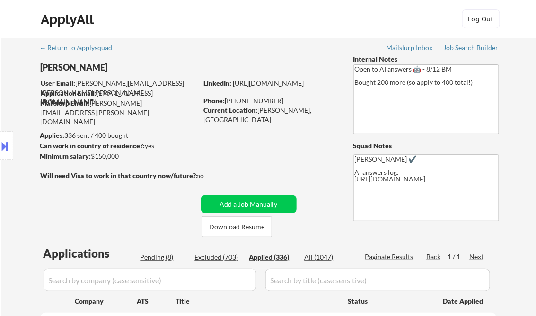
select select ""applied""
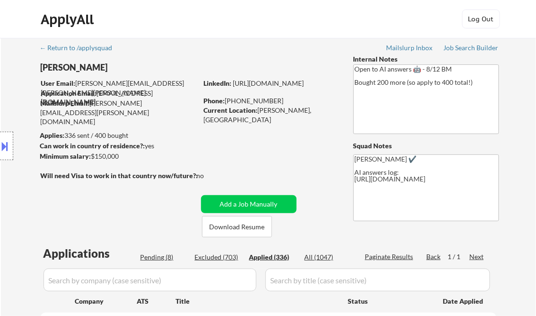
select select ""applied""
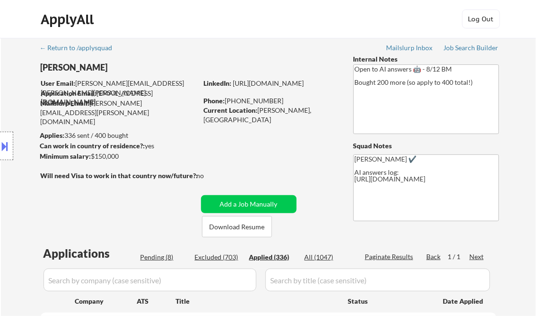
select select ""applied""
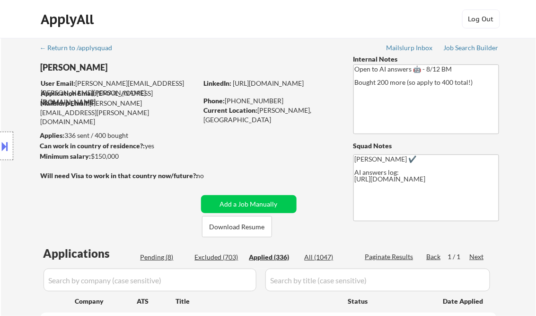
select select ""applied""
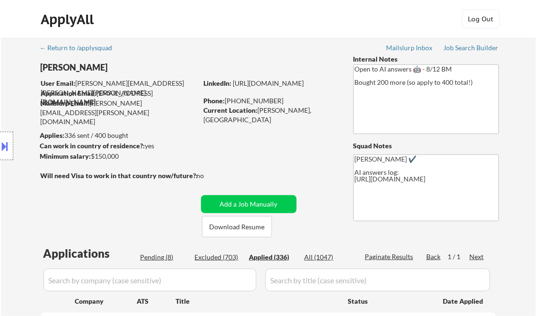
select select ""applied""
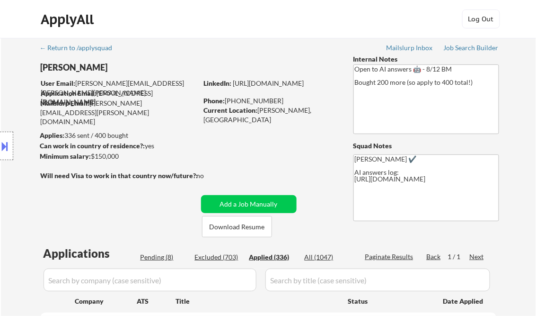
select select ""applied""
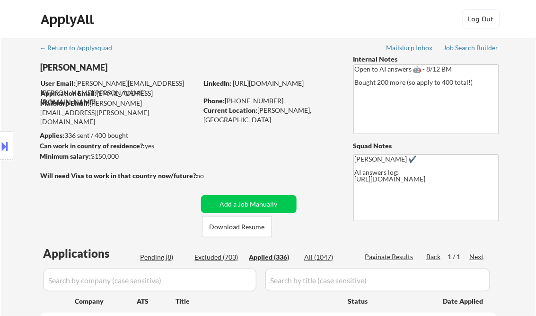
select select ""applied""
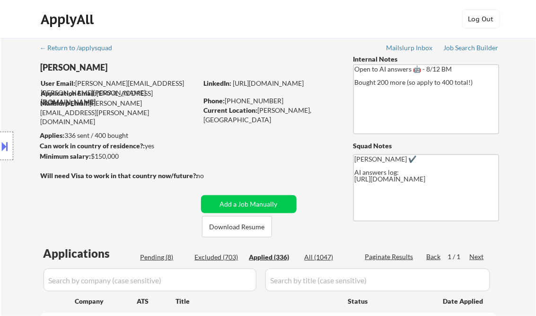
select select ""applied""
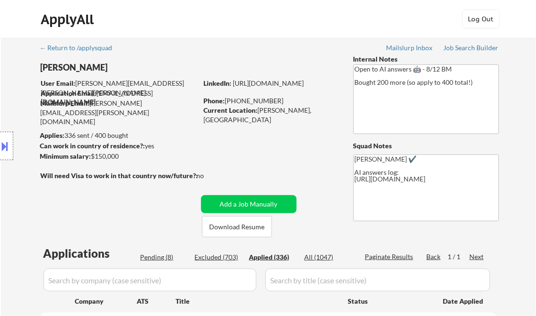
select select ""applied""
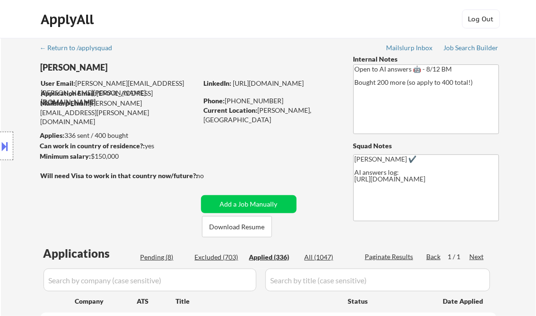
select select ""applied""
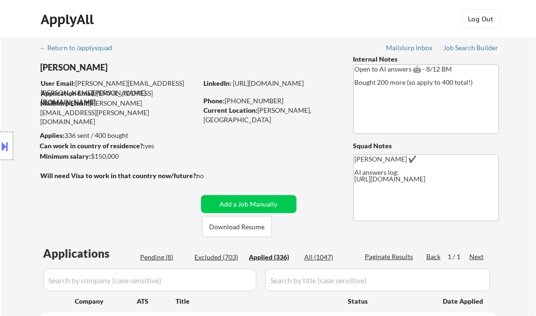
select select ""applied""
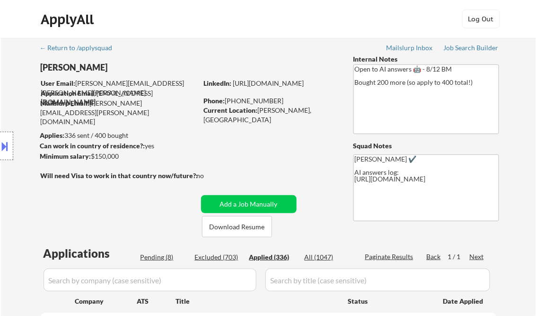
select select ""applied""
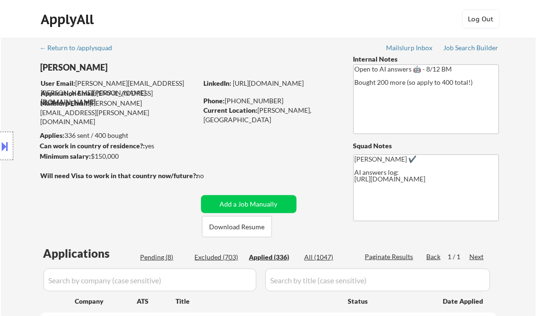
select select ""applied""
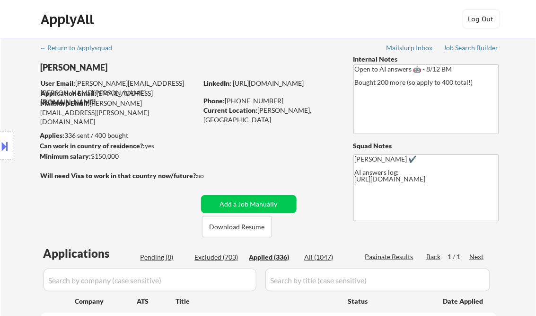
select select ""applied""
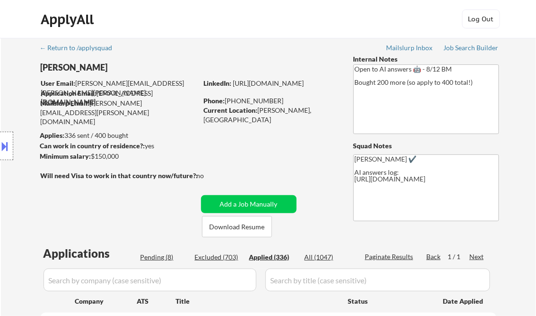
select select ""applied""
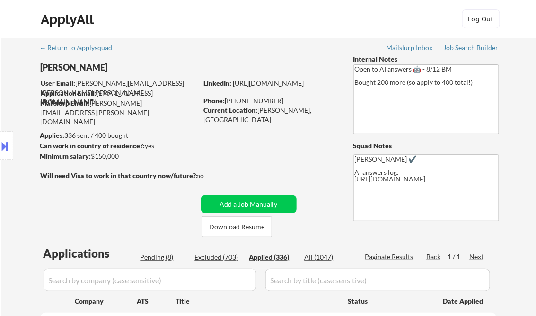
select select ""applied""
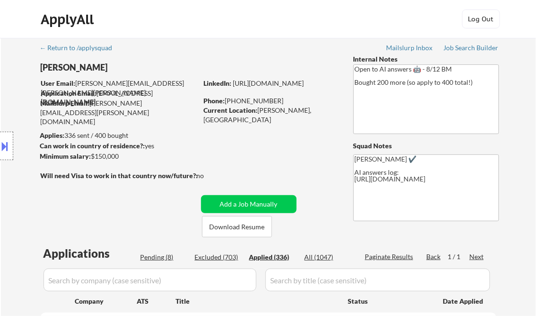
select select ""applied""
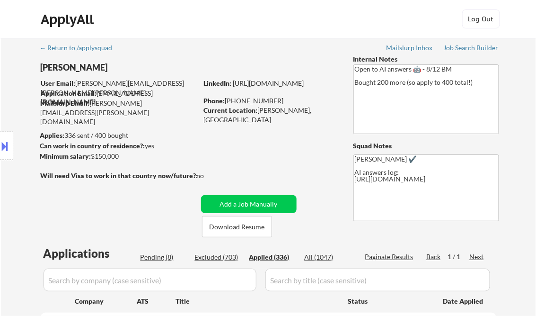
select select ""applied""
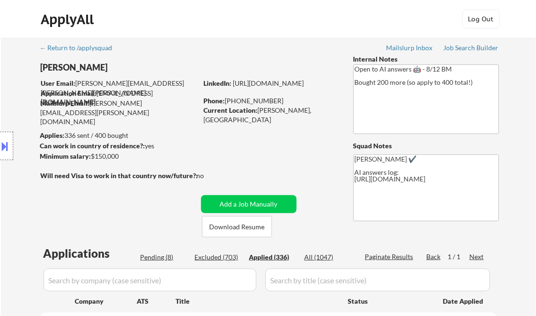
select select ""applied""
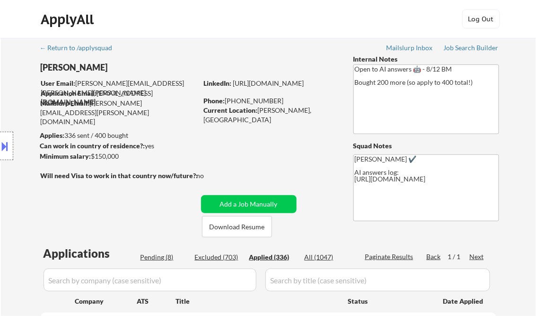
select select ""applied""
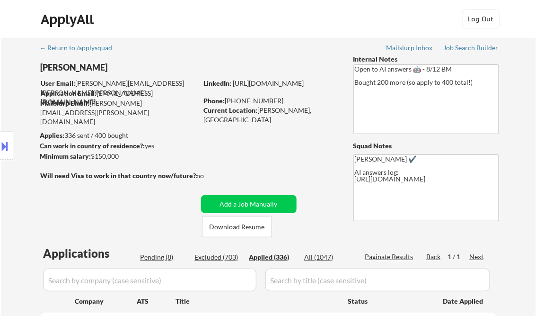
select select ""applied""
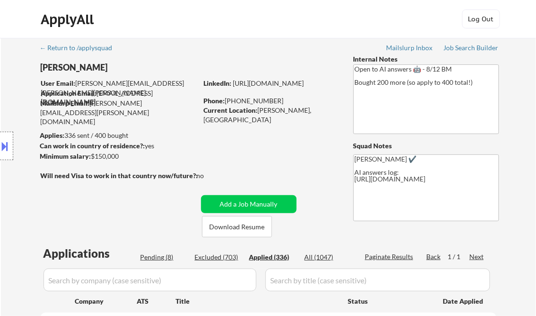
select select ""applied""
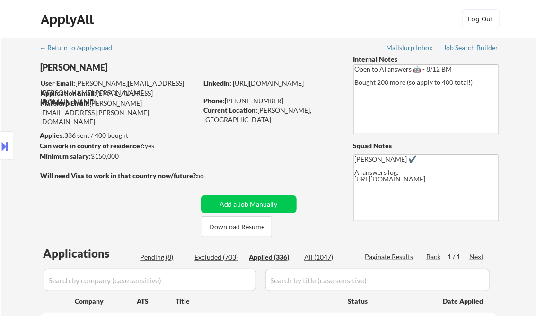
select select ""applied""
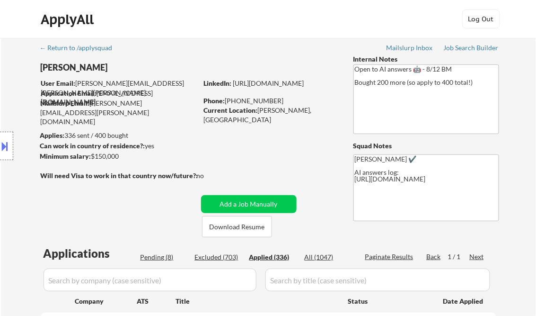
select select ""applied""
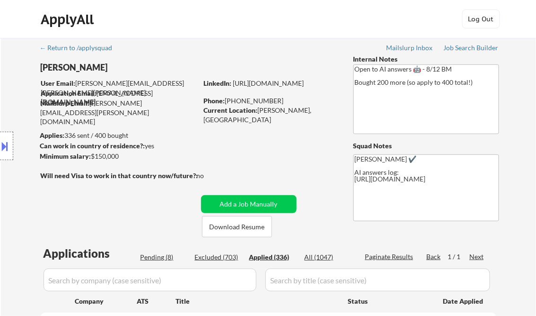
select select ""applied""
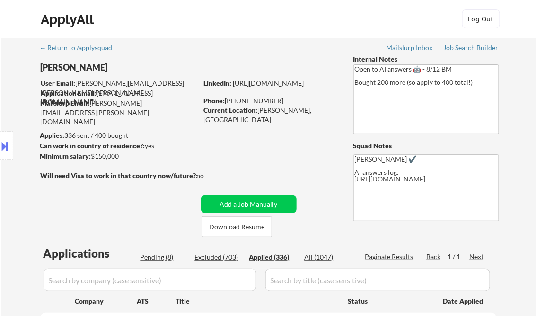
select select ""applied""
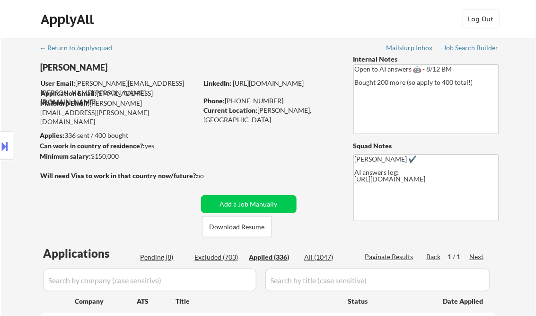
select select ""applied""
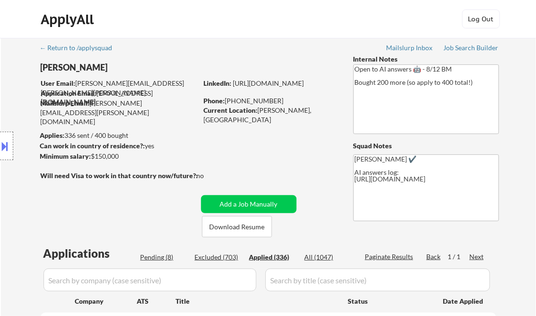
select select ""applied""
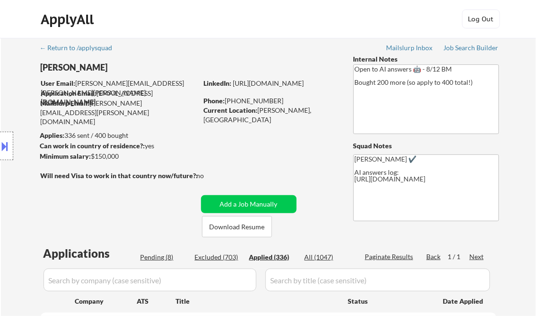
select select ""applied""
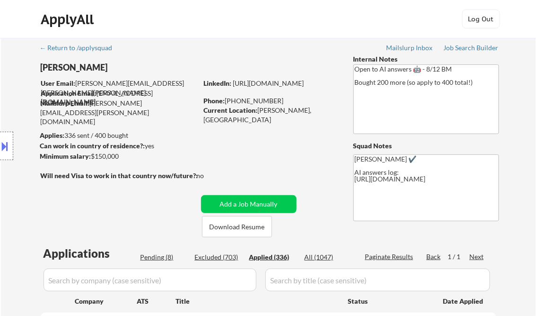
select select ""applied""
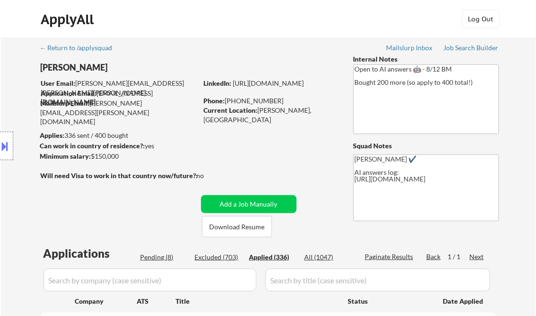
select select ""applied""
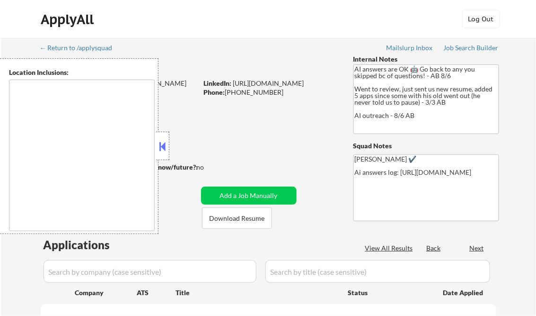
type textarea "[GEOGRAPHIC_DATA], [GEOGRAPHIC_DATA] [GEOGRAPHIC_DATA], [GEOGRAPHIC_DATA] [GEOG…"
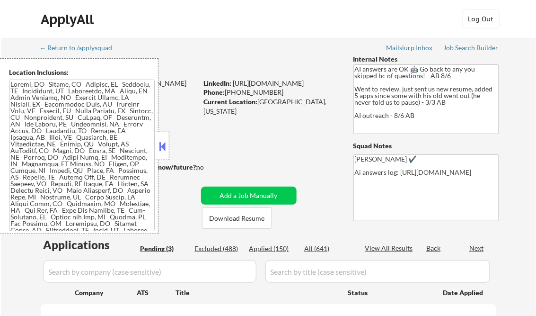
select select ""pending""
click at [166, 140] on button at bounding box center [163, 146] width 10 height 14
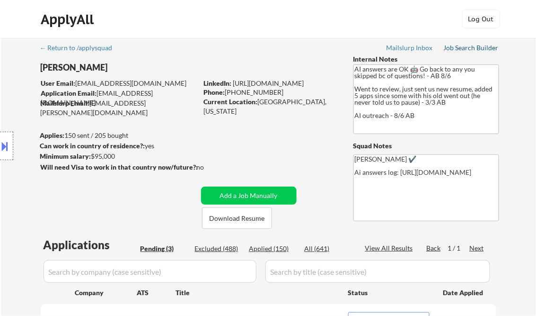
click at [472, 48] on div "Job Search Builder" at bounding box center [471, 47] width 55 height 7
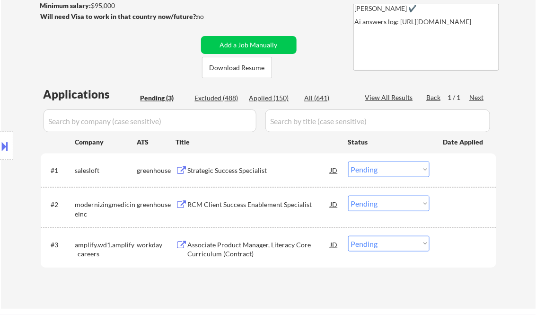
scroll to position [151, 0]
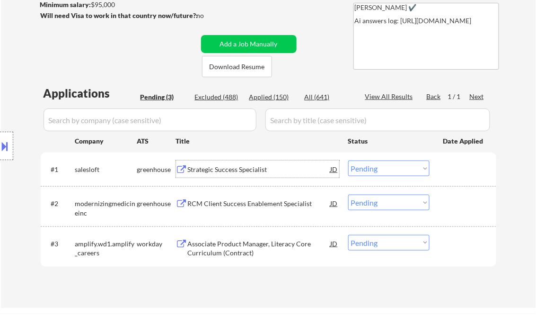
click at [230, 170] on div "Strategic Success Specialist" at bounding box center [259, 169] width 143 height 9
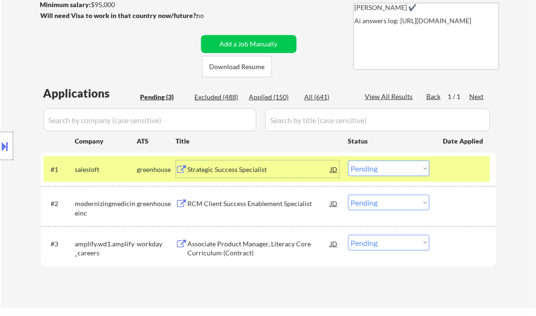
click at [402, 170] on select "Choose an option... Pending Applied Excluded (Questions) Excluded (Expired) Exc…" at bounding box center [388, 168] width 81 height 16
click at [348, 160] on select "Choose an option... Pending Applied Excluded (Questions) Excluded (Expired) Exc…" at bounding box center [388, 168] width 81 height 16
click at [245, 210] on div "RCM Client Success Enablement Specialist" at bounding box center [259, 202] width 143 height 17
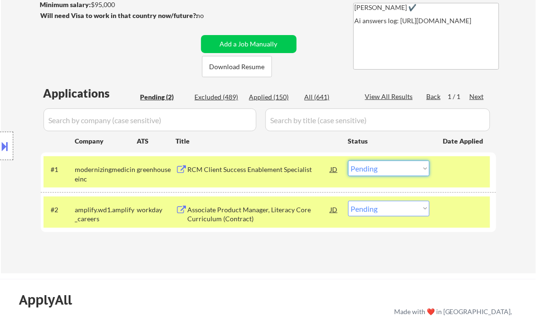
drag, startPoint x: 386, startPoint y: 161, endPoint x: 406, endPoint y: 176, distance: 24.6
click at [387, 161] on select "Choose an option... Pending Applied Excluded (Questions) Excluded (Expired) Exc…" at bounding box center [388, 168] width 81 height 16
click at [348, 160] on select "Choose an option... Pending Applied Excluded (Questions) Excluded (Expired) Exc…" at bounding box center [388, 168] width 81 height 16
click at [265, 219] on div "Associate Product Manager, Literacy Core Curriculum (Contract)" at bounding box center [259, 214] width 143 height 18
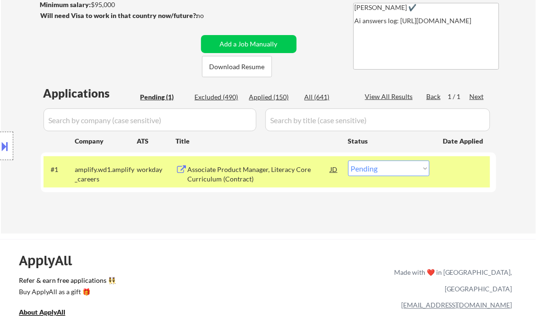
drag, startPoint x: 377, startPoint y: 169, endPoint x: 412, endPoint y: 177, distance: 35.4
click at [382, 170] on select "Choose an option... Pending Applied Excluded (Questions) Excluded (Expired) Exc…" at bounding box center [388, 168] width 81 height 16
select select ""excluded__bad_match_""
click at [348, 160] on select "Choose an option... Pending Applied Excluded (Questions) Excluded (Expired) Exc…" at bounding box center [388, 168] width 81 height 16
click at [281, 235] on div "← Return to /applysquad Mailslurp Inbox Job Search Builder [PERSON_NAME] User E…" at bounding box center [268, 284] width 536 height 870
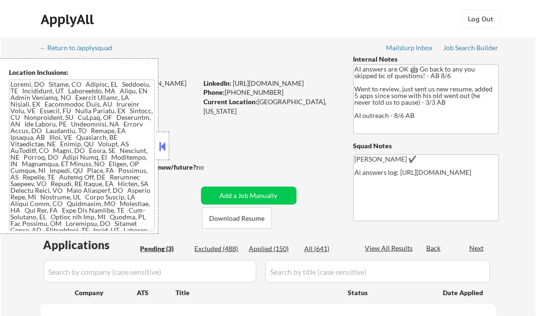
select select ""pending""
click at [162, 141] on button at bounding box center [163, 146] width 10 height 14
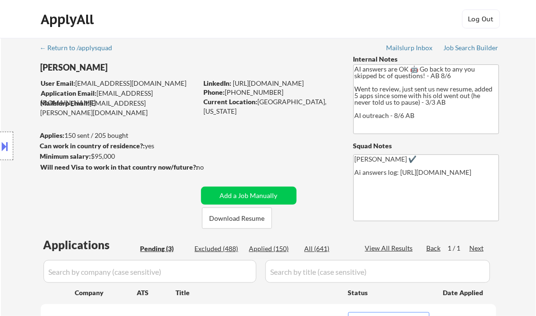
click at [279, 247] on div "Applied (150)" at bounding box center [272, 248] width 47 height 9
click at [391, 248] on div "View All Results" at bounding box center [390, 247] width 51 height 9
select select ""applied""
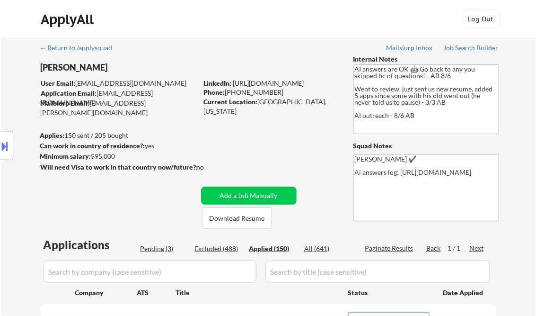
select select ""applied""
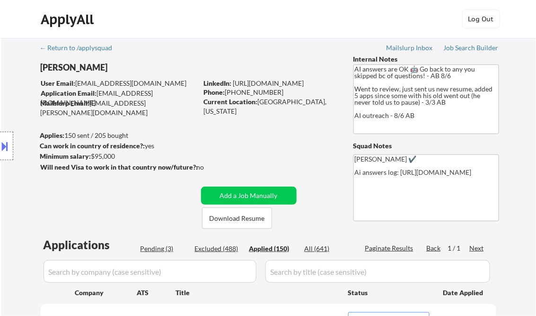
select select ""applied""
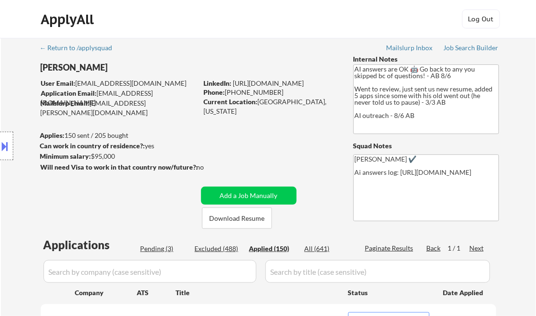
select select ""applied""
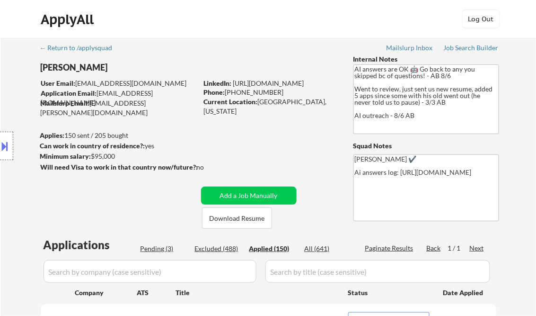
select select ""applied""
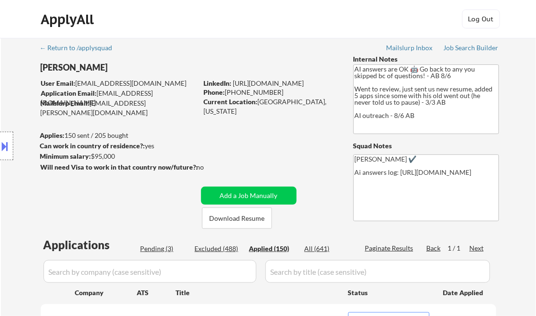
select select ""applied""
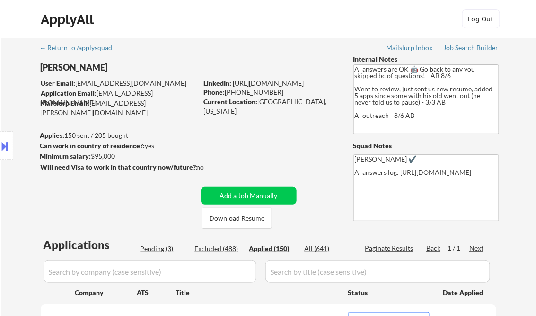
select select ""applied""
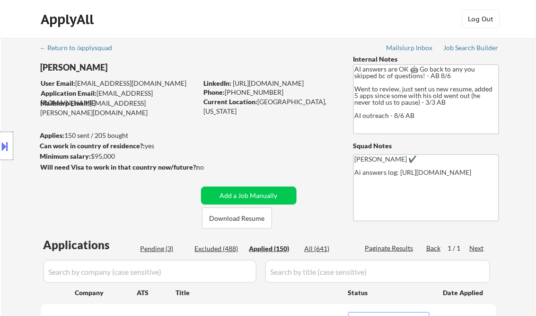
select select ""applied""
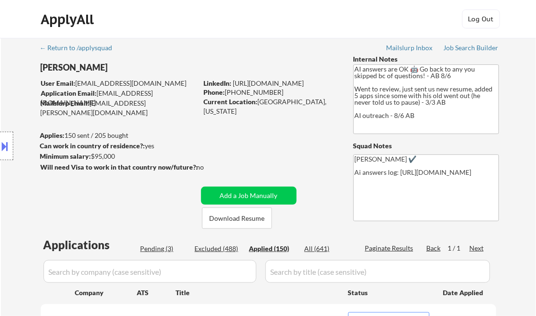
select select ""applied""
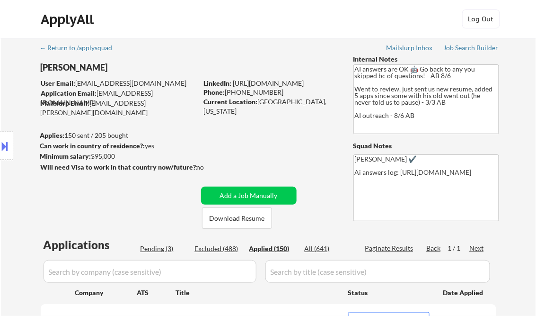
select select ""applied""
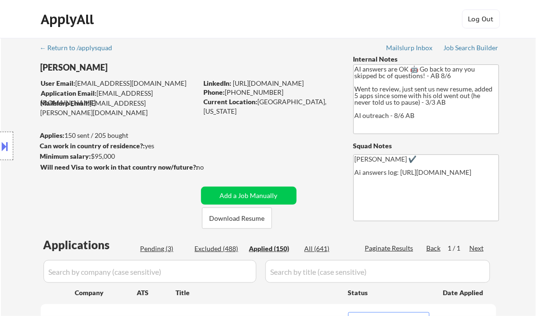
select select ""applied""
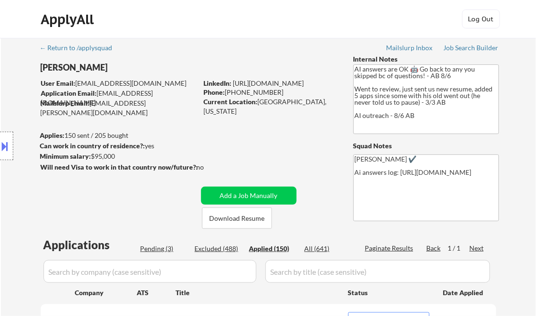
select select ""applied""
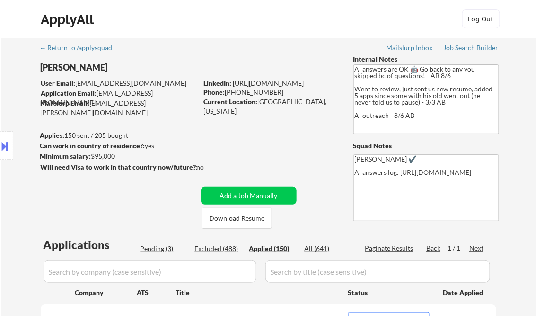
select select ""applied""
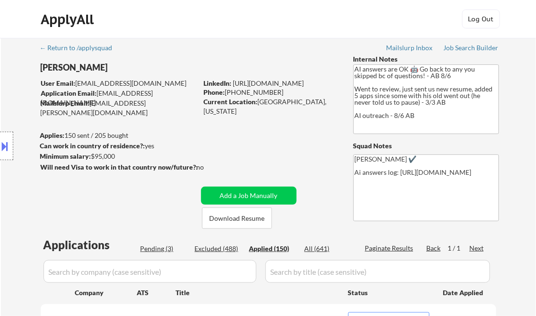
select select ""applied""
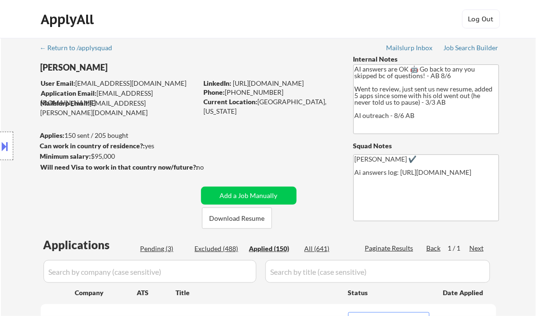
select select ""applied""
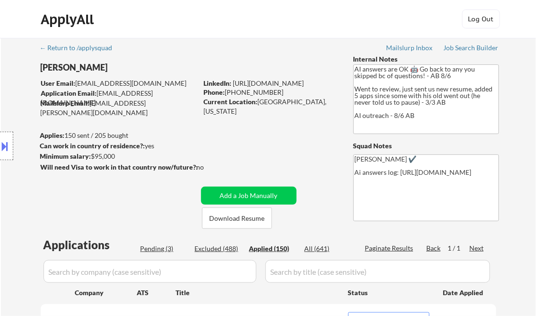
select select ""applied""
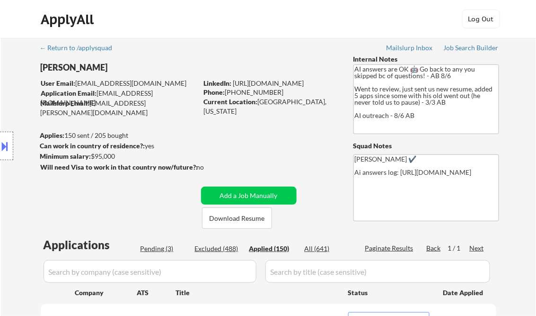
select select ""applied""
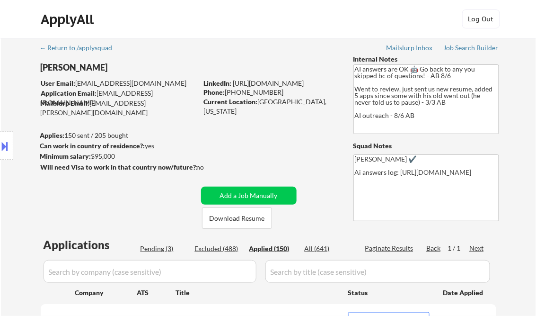
select select ""applied""
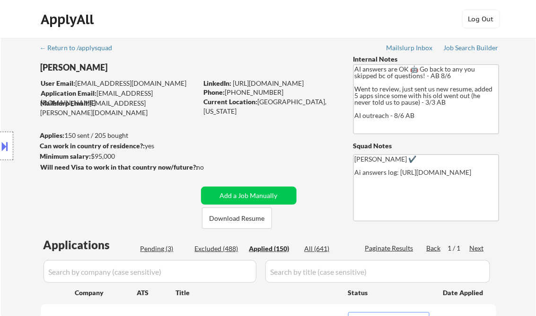
select select ""applied""
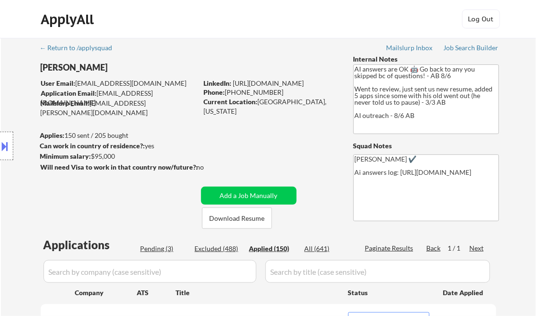
select select ""applied""
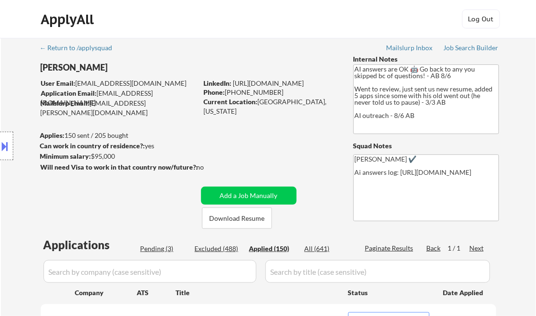
select select ""applied""
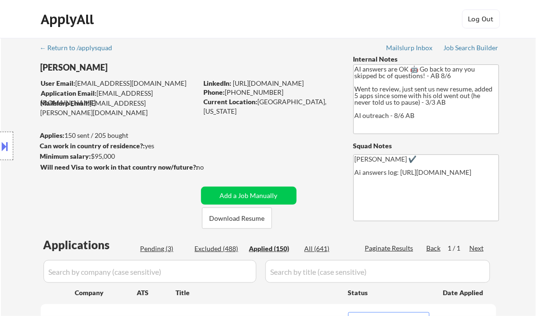
select select ""applied""
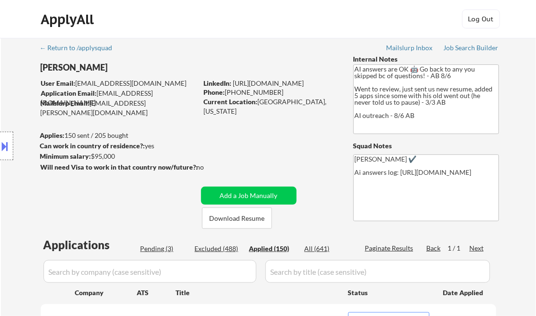
select select ""applied""
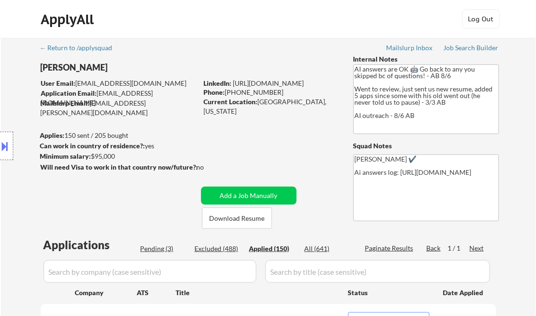
select select ""applied""
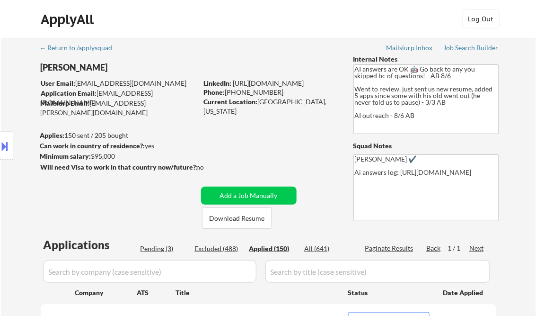
select select ""applied""
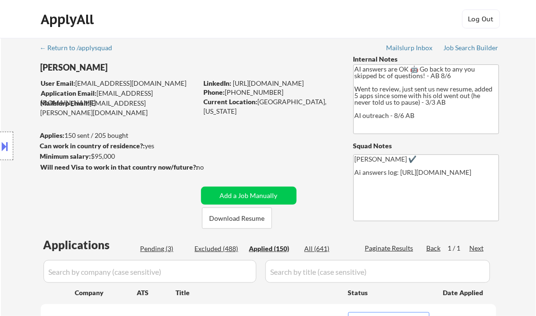
select select ""applied""
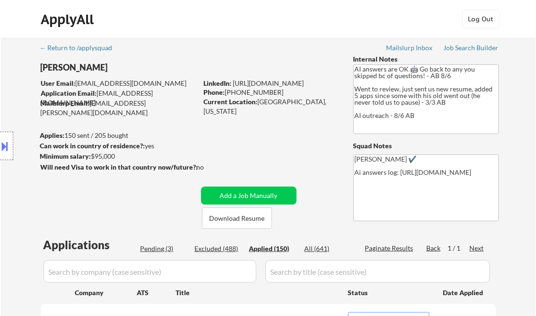
select select ""applied""
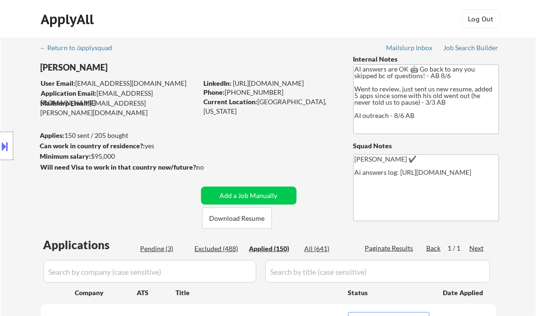
select select ""applied""
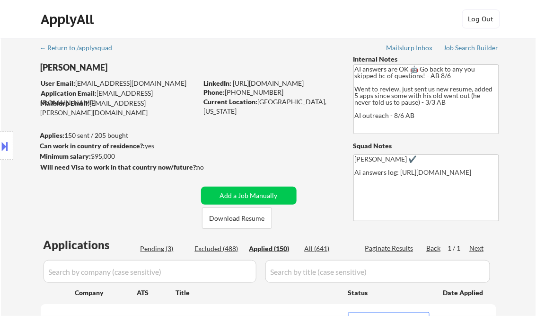
select select ""applied""
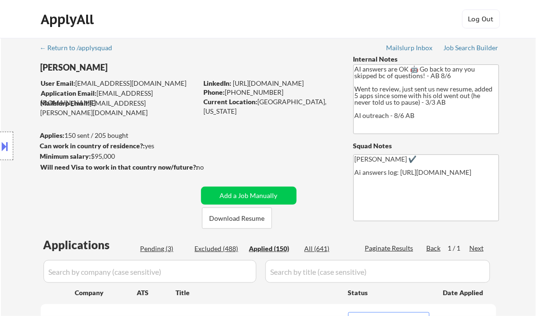
select select ""applied""
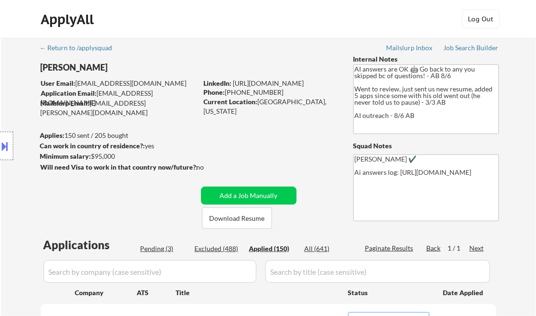
select select ""applied""
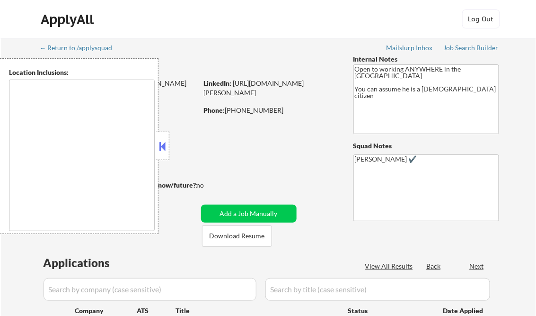
type textarea "[GEOGRAPHIC_DATA], [GEOGRAPHIC_DATA] [GEOGRAPHIC_DATA], [GEOGRAPHIC_DATA] [GEOG…"
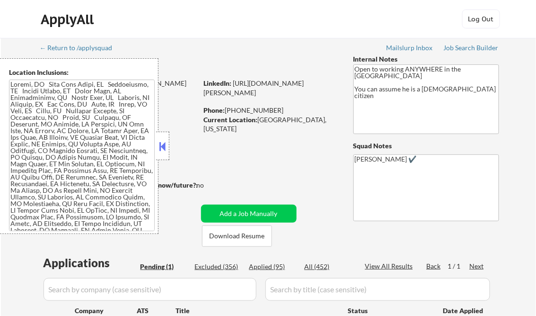
click at [165, 147] on button at bounding box center [163, 146] width 10 height 14
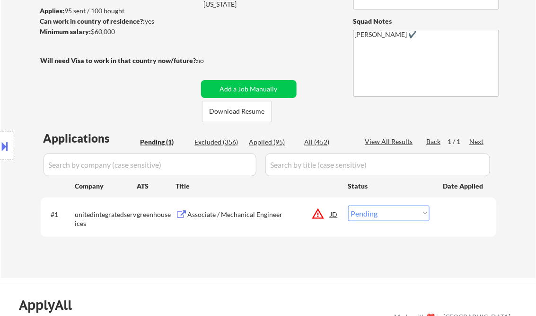
scroll to position [151, 0]
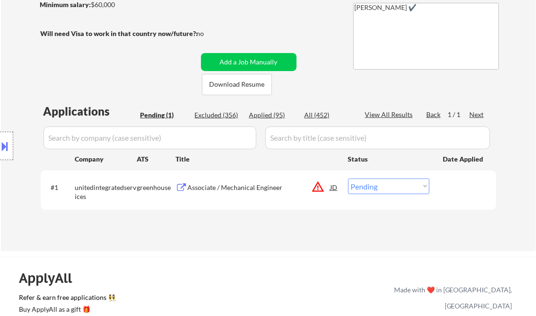
click at [252, 189] on div "Associate / Mechanical Engineer" at bounding box center [259, 187] width 143 height 9
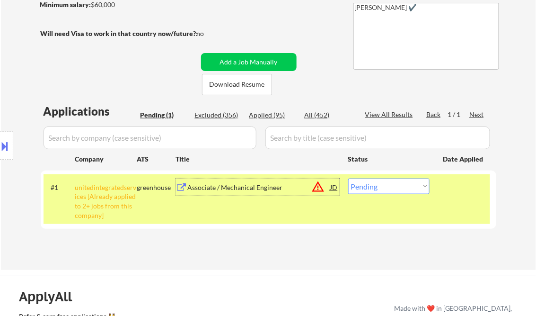
click at [523, 203] on div "← Return to /applysquad Mailslurp Inbox Job Search Builder [PERSON_NAME] User E…" at bounding box center [268, 77] width 535 height 383
click at [384, 190] on select "Choose an option... Pending Applied Excluded (Questions) Excluded (Expired) Exc…" at bounding box center [388, 186] width 81 height 16
select select ""excluded__other_""
click at [348, 178] on select "Choose an option... Pending Applied Excluded (Questions) Excluded (Expired) Exc…" at bounding box center [388, 186] width 81 height 16
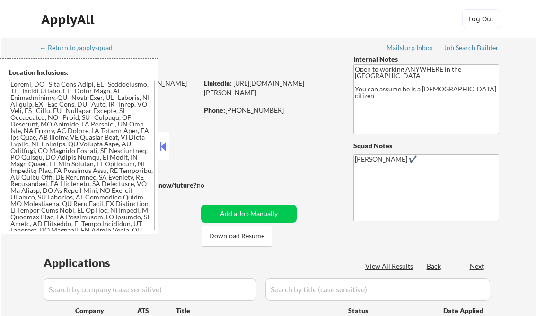
scroll to position [151, 0]
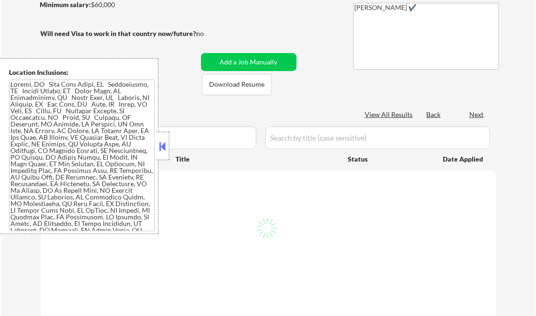
select select ""pending""
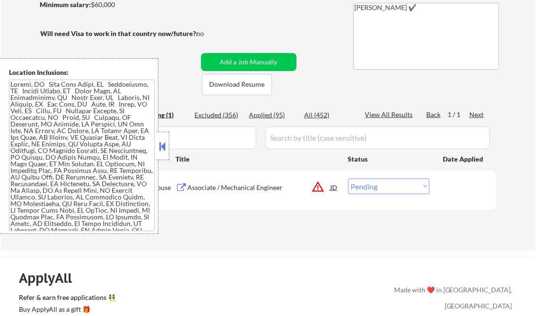
click at [272, 111] on div "Applied (95)" at bounding box center [272, 114] width 47 height 9
click at [164, 144] on button at bounding box center [163, 146] width 10 height 14
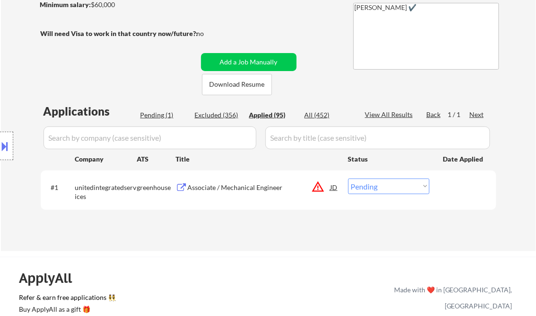
select select ""applied""
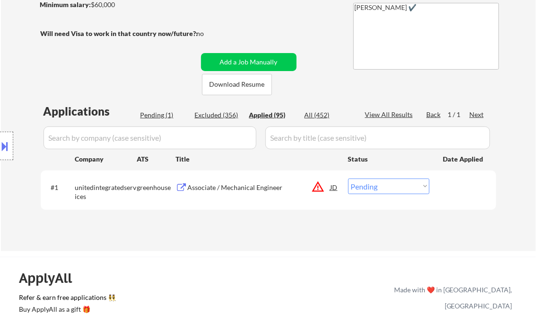
select select ""applied""
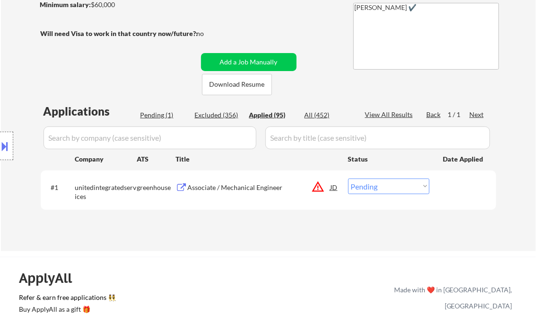
select select ""applied""
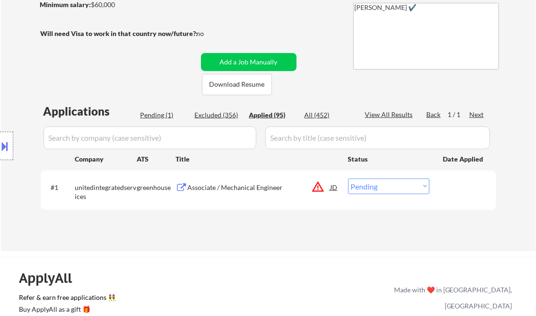
select select ""applied""
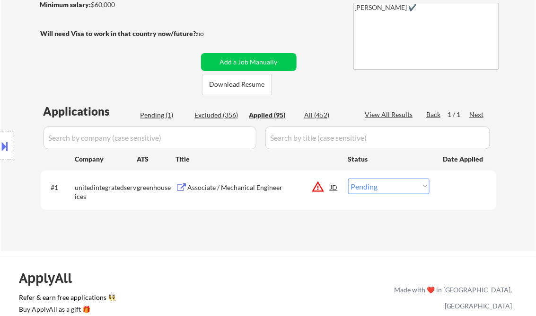
select select ""applied""
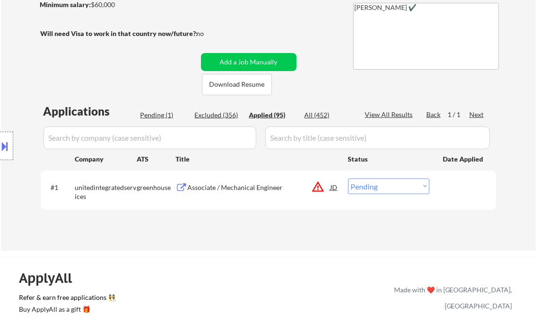
select select ""applied""
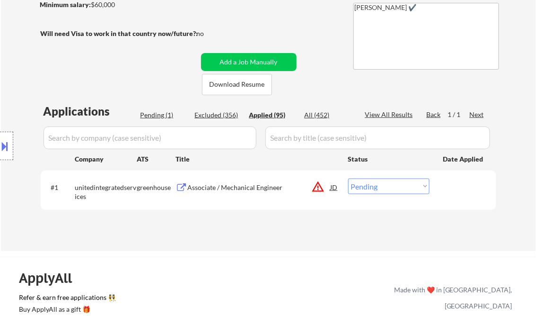
select select ""applied""
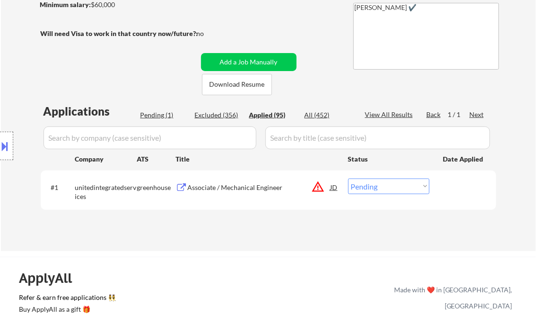
select select ""applied""
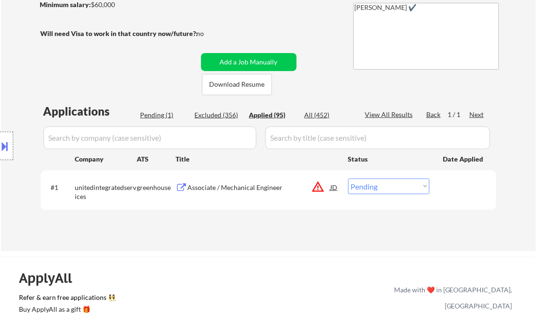
select select ""applied""
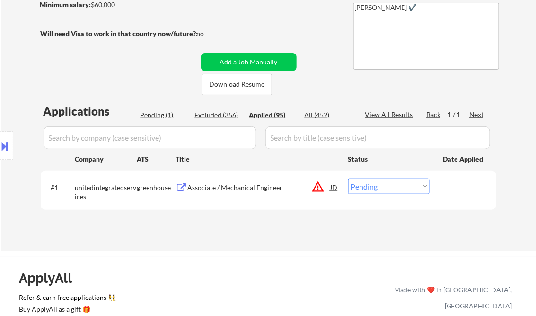
select select ""applied""
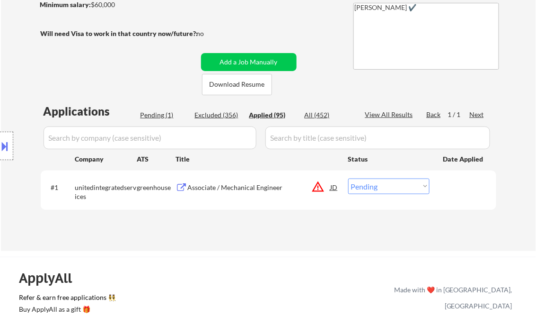
select select ""applied""
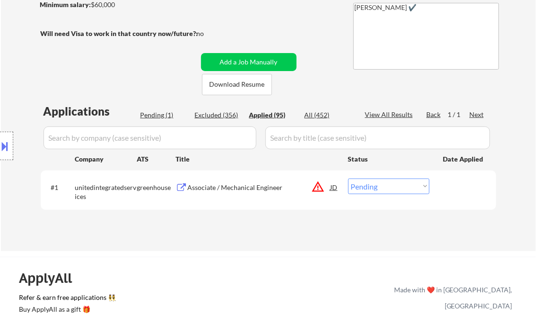
select select ""applied""
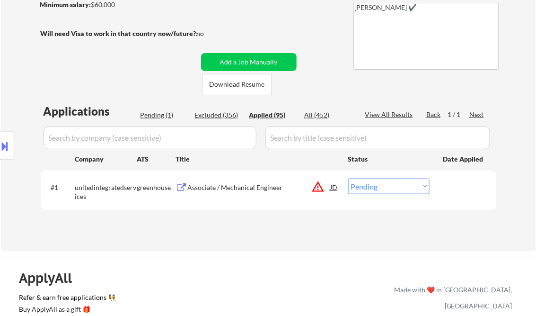
select select ""applied""
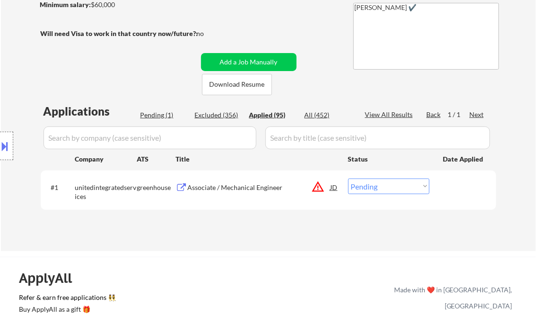
select select ""applied""
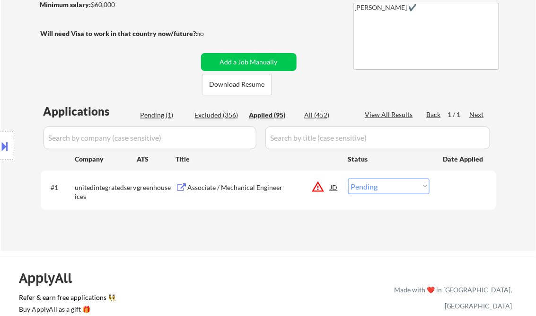
select select ""applied""
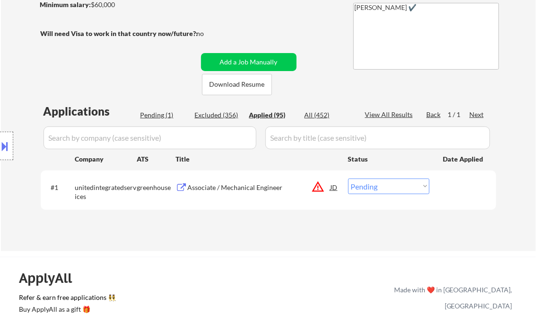
select select ""applied""
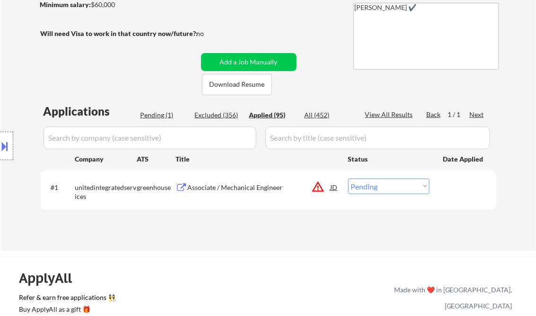
select select ""applied""
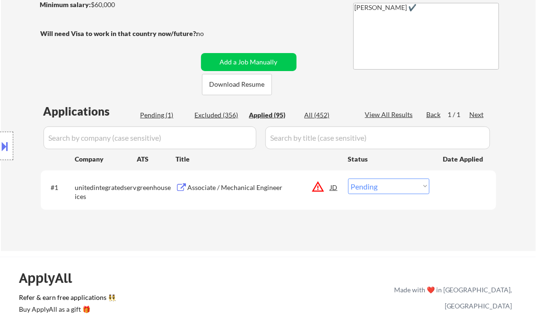
select select ""applied""
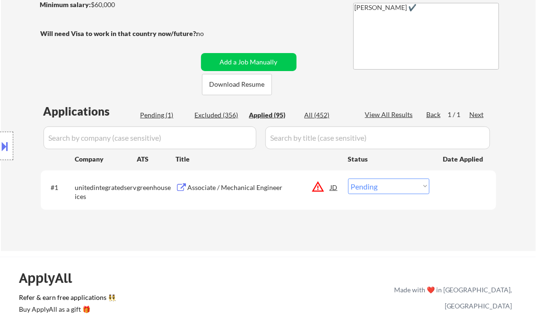
select select ""applied""
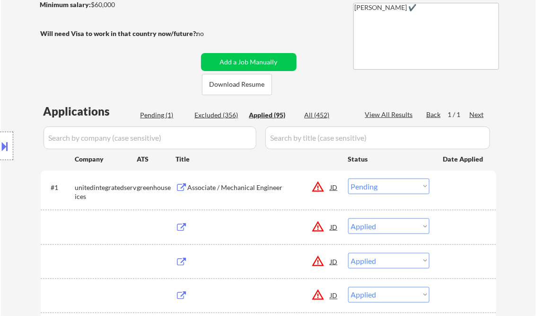
select select ""applied""
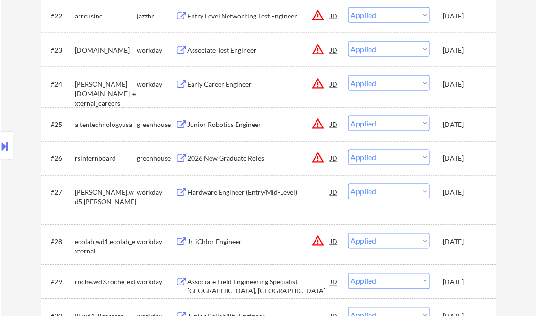
scroll to position [570, 0]
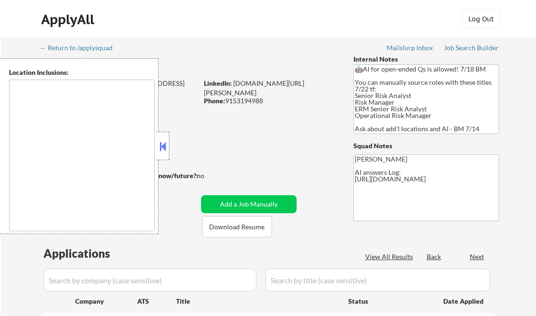
select select ""pending""
type textarea "[GEOGRAPHIC_DATA], [GEOGRAPHIC_DATA] [GEOGRAPHIC_DATA], [GEOGRAPHIC_DATA] [GEOG…"
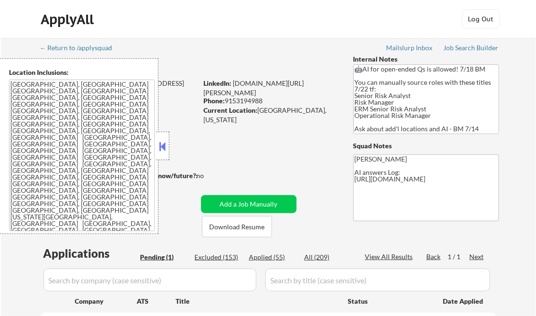
drag, startPoint x: 165, startPoint y: 146, endPoint x: 201, endPoint y: 140, distance: 36.5
click at [165, 146] on button at bounding box center [163, 146] width 10 height 14
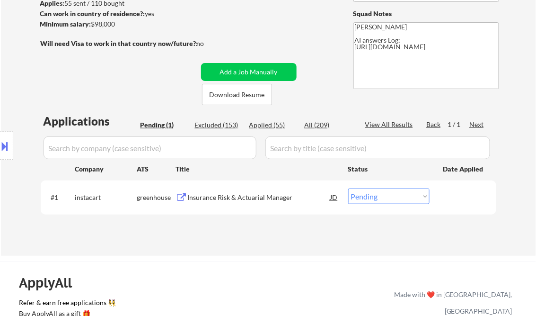
scroll to position [151, 0]
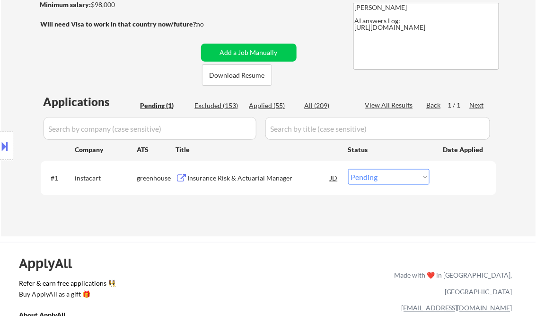
click at [253, 176] on div "Insurance Risk & Actuarial Manager" at bounding box center [259, 177] width 143 height 9
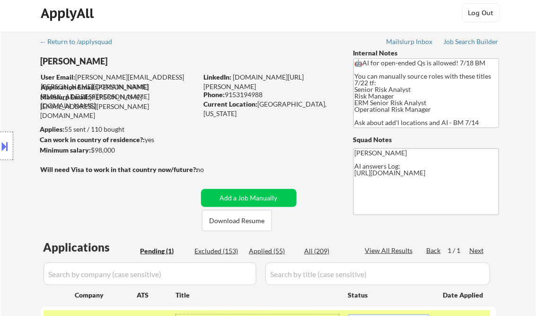
scroll to position [0, 0]
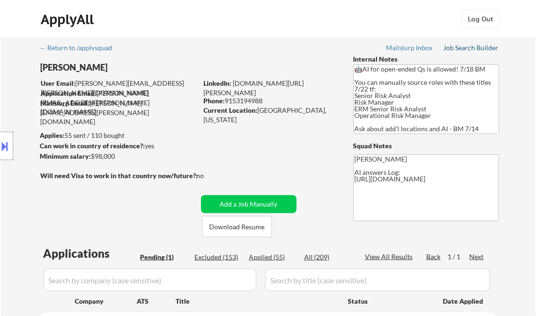
drag, startPoint x: 459, startPoint y: 46, endPoint x: 455, endPoint y: 48, distance: 5.1
click at [459, 46] on div "Job Search Builder" at bounding box center [471, 47] width 55 height 7
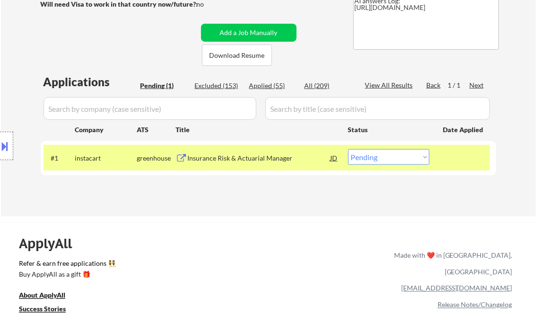
click at [373, 156] on select "Choose an option... Pending Applied Excluded (Questions) Excluded (Expired) Exc…" at bounding box center [388, 157] width 81 height 16
select select ""applied""
click at [348, 149] on select "Choose an option... Pending Applied Excluded (Questions) Excluded (Expired) Exc…" at bounding box center [388, 157] width 81 height 16
click at [279, 193] on div "Applications Pending (1) Excluded (153) Applied (55) All (209) View All Results…" at bounding box center [269, 136] width 456 height 124
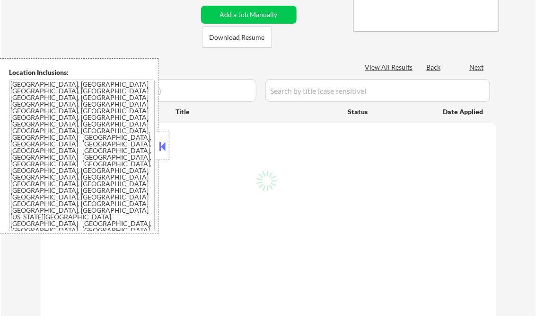
scroll to position [151, 0]
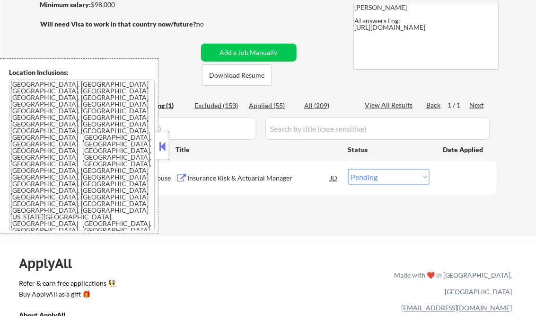
click at [161, 143] on button at bounding box center [163, 146] width 10 height 14
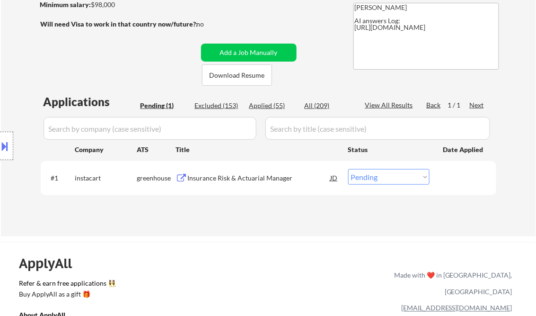
click at [269, 104] on div "Applied (55)" at bounding box center [272, 105] width 47 height 9
select select ""applied""
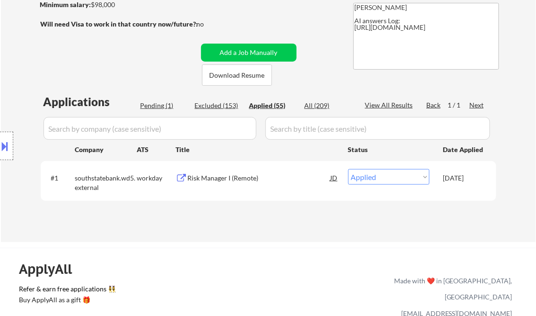
select select ""applied""
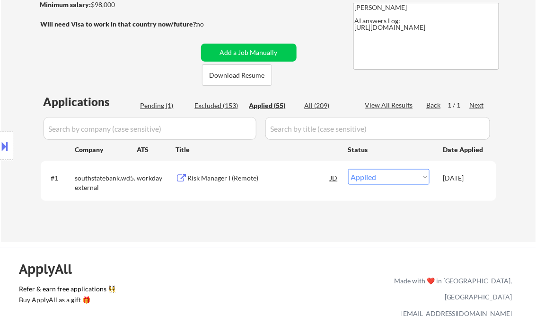
select select ""applied""
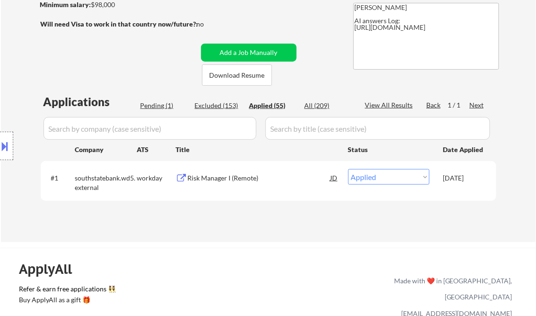
select select ""applied""
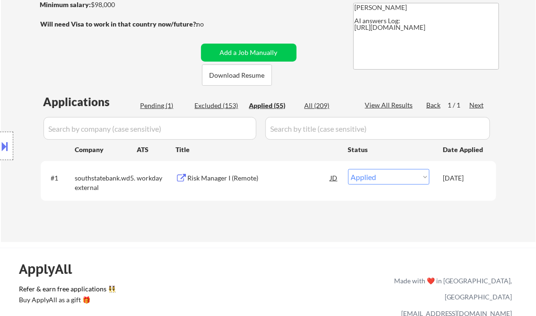
select select ""applied""
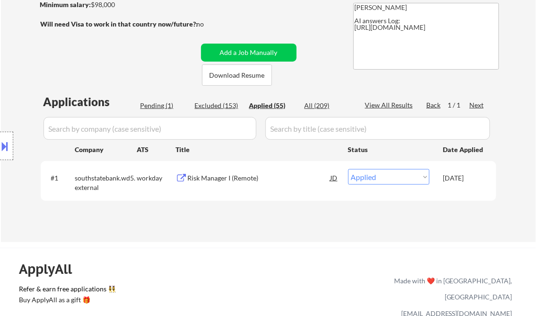
select select ""applied""
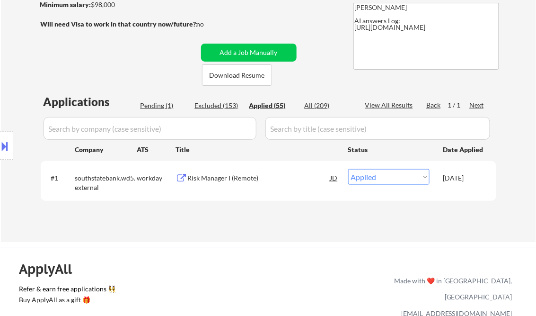
select select ""applied""
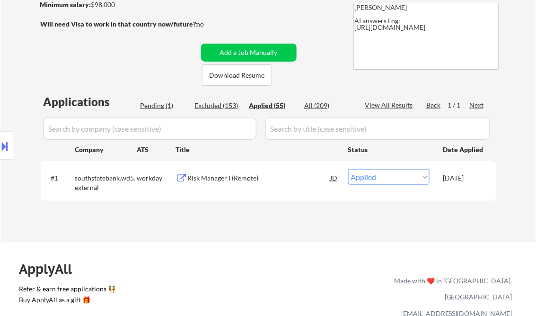
select select ""applied""
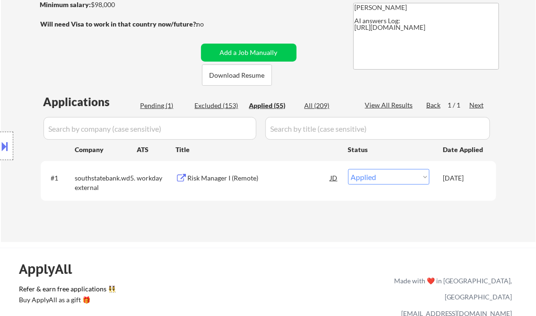
select select ""applied""
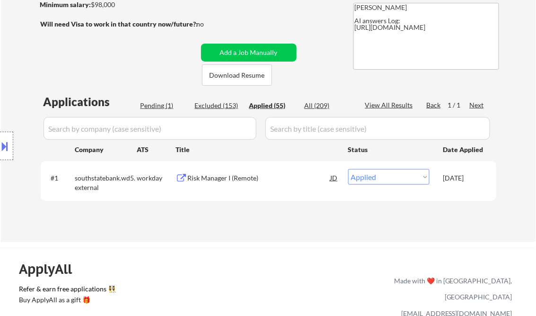
select select ""applied""
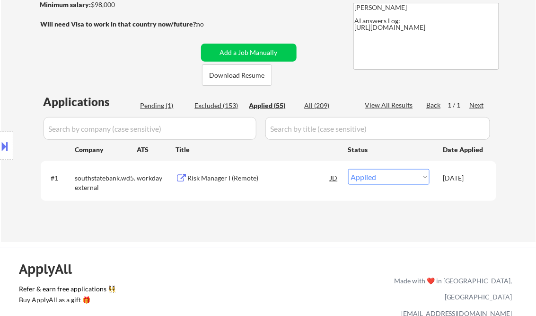
select select ""applied""
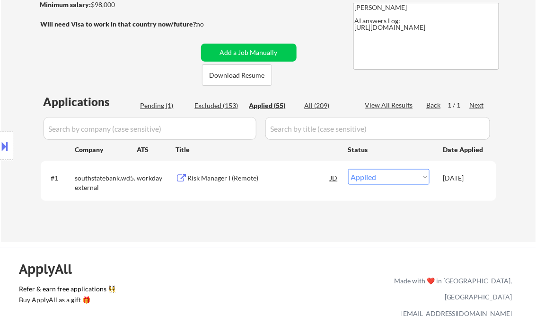
select select ""applied""
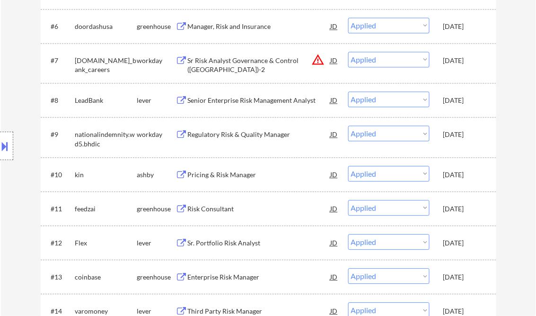
scroll to position [0, 0]
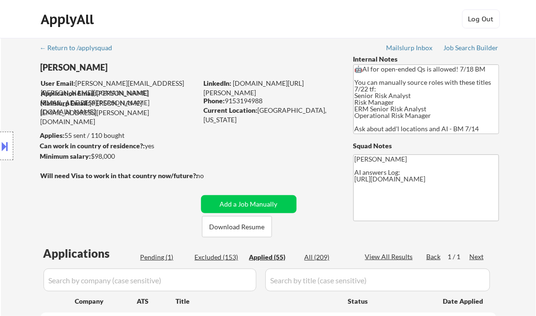
select select ""applied""
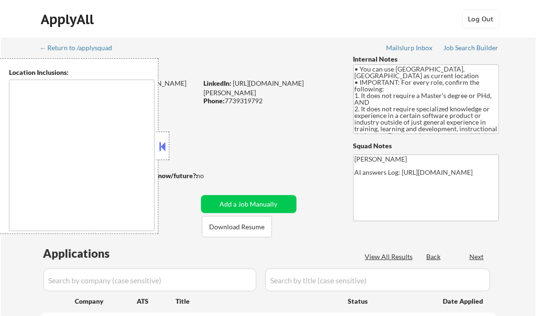
select select ""pending""
type textarea "Champaign, IL Urbana, IL Savoy, IL St. [PERSON_NAME], IL Mahomet, IL Tolono, IL…"
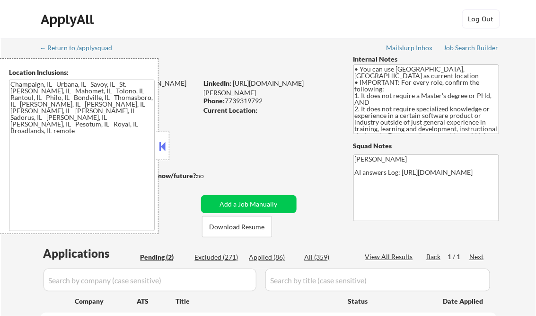
click at [166, 143] on button at bounding box center [163, 146] width 10 height 14
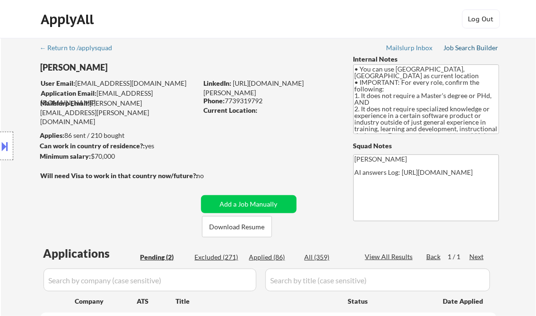
click at [468, 50] on div "Job Search Builder" at bounding box center [471, 47] width 55 height 7
click at [484, 45] on div "Job Search Builder" at bounding box center [471, 47] width 55 height 7
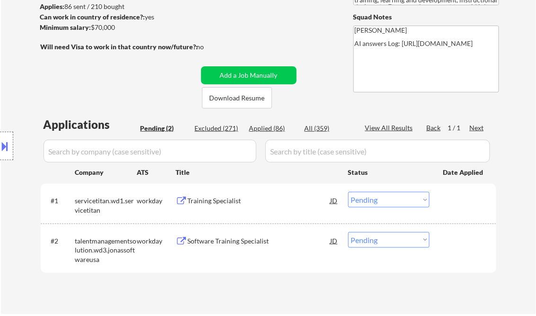
scroll to position [151, 0]
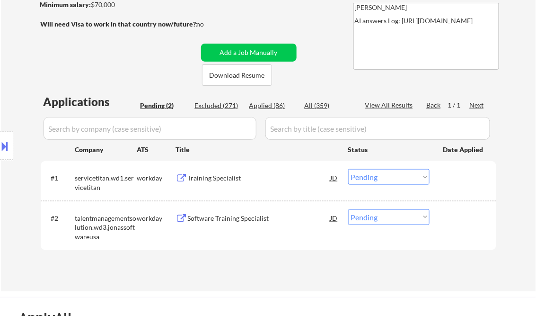
click at [204, 178] on div "Training Specialist" at bounding box center [259, 177] width 143 height 9
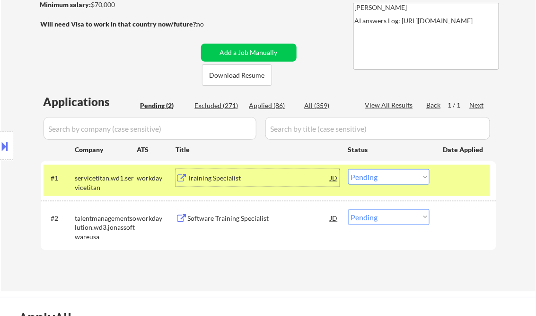
click at [233, 181] on div "Training Specialist" at bounding box center [259, 177] width 143 height 9
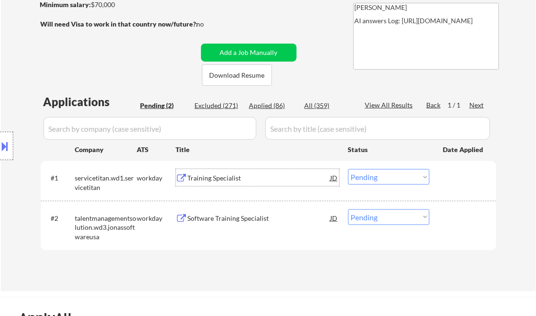
click at [379, 180] on select "Choose an option... Pending Applied Excluded (Questions) Excluded (Expired) Exc…" at bounding box center [388, 177] width 81 height 16
click at [348, 169] on select "Choose an option... Pending Applied Excluded (Questions) Excluded (Expired) Exc…" at bounding box center [388, 177] width 81 height 16
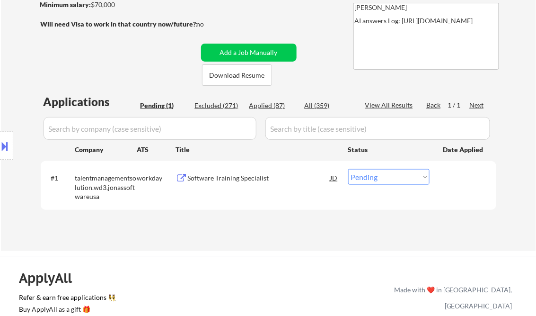
click at [247, 178] on div "Software Training Specialist" at bounding box center [259, 177] width 143 height 9
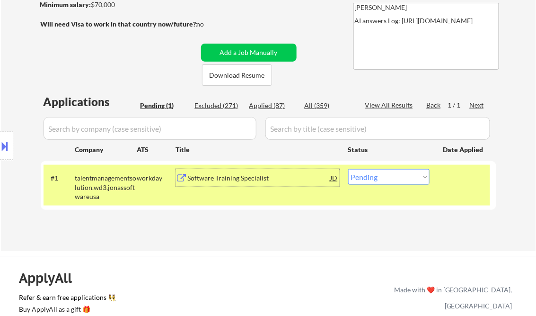
click at [383, 176] on select "Choose an option... Pending Applied Excluded (Questions) Excluded (Expired) Exc…" at bounding box center [388, 177] width 81 height 16
select select ""applied""
click at [348, 169] on select "Choose an option... Pending Applied Excluded (Questions) Excluded (Expired) Exc…" at bounding box center [388, 177] width 81 height 16
click at [284, 228] on div "Applications Pending (1) Excluded (271) Applied (87) All (359) View All Results…" at bounding box center [269, 163] width 456 height 139
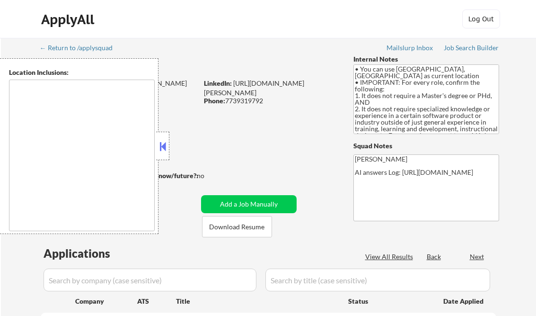
scroll to position [151, 0]
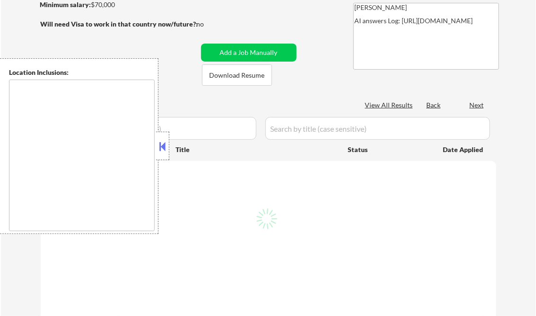
type textarea "Champaign, IL Urbana, IL Savoy, IL St. [PERSON_NAME], IL Mahomet, IL Tolono, IL…"
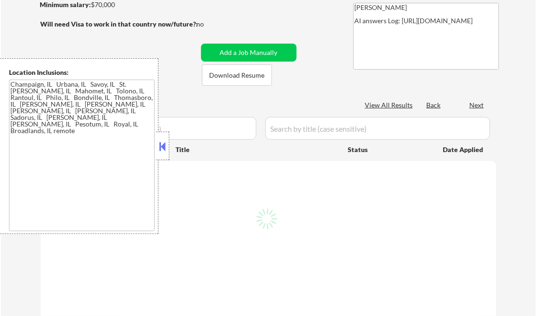
select select ""pending""
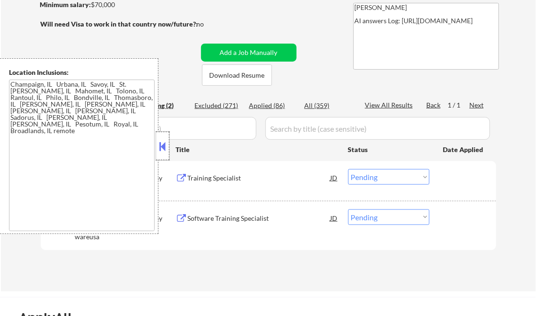
click at [157, 146] on div at bounding box center [162, 146] width 13 height 28
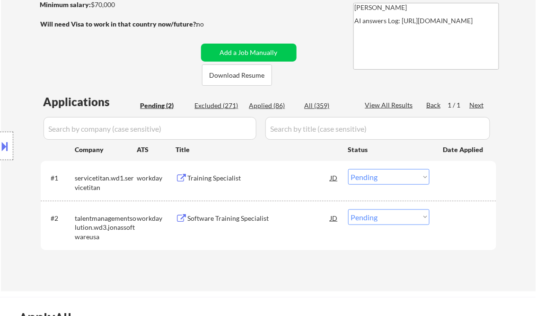
click at [209, 108] on div "Excluded (271)" at bounding box center [218, 105] width 47 height 9
click at [398, 104] on div "View All Results" at bounding box center [390, 104] width 51 height 9
select select ""excluded__other_""
select select ""excluded__bad_match_""
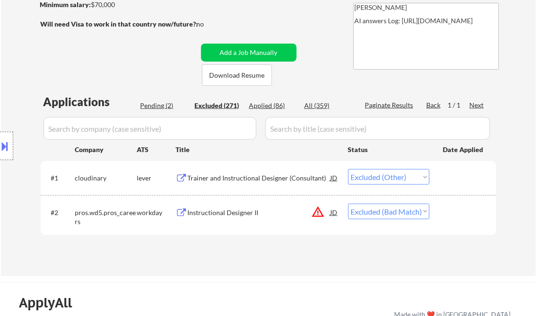
select select ""excluded""
select select ""excluded__bad_match_""
select select ""excluded__expired_""
select select ""excluded__location_""
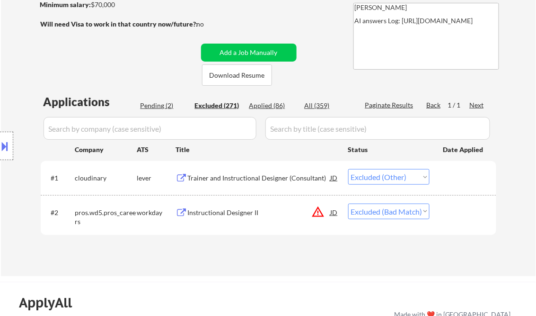
select select ""excluded__bad_match_""
select select ""excluded__other_""
select select ""excluded__bad_match_""
select select ""excluded""
select select ""excluded__expired_""
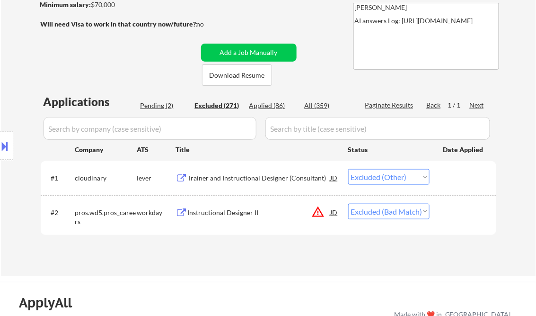
select select ""excluded__location_""
select select ""excluded""
select select ""excluded__expired_""
select select ""excluded__other_""
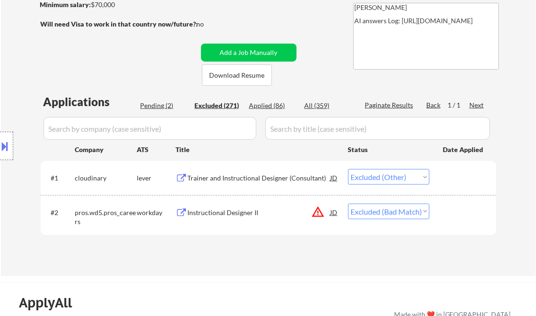
select select ""excluded""
select select ""excluded__other_""
select select ""excluded__bad_match_""
select select ""excluded__other_""
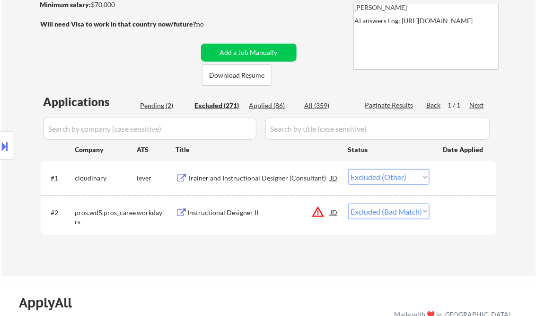
select select ""excluded__other_""
select select ""excluded""
select select ""excluded__salary_""
select select ""excluded__bad_match_""
select select ""excluded__other_""
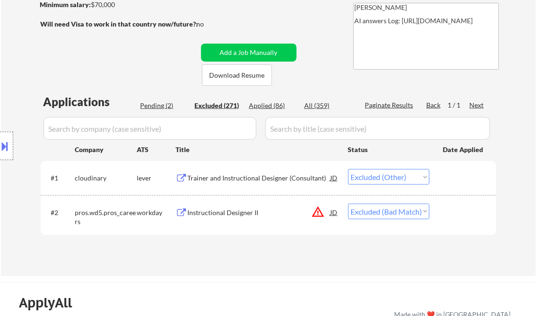
select select ""excluded__salary_""
select select ""excluded__bad_match_""
select select ""excluded""
select select ""excluded__bad_match_""
select select ""excluded__salary_""
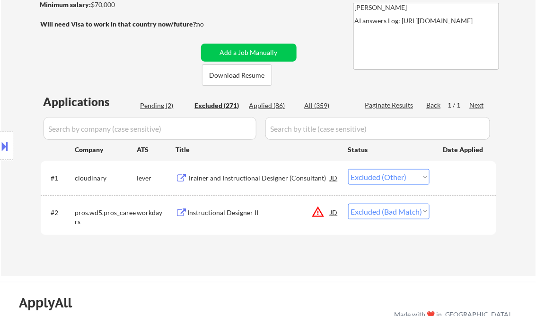
select select ""excluded__bad_match_""
select select ""excluded__expired_""
select select ""excluded__location_""
select select ""excluded__salary_""
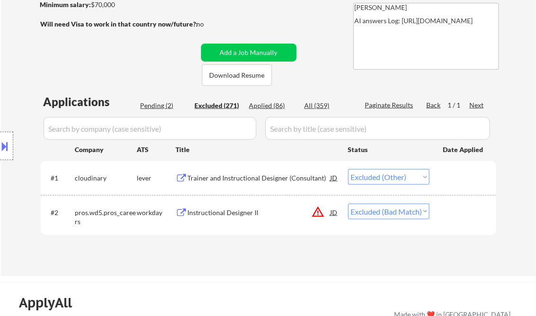
select select ""excluded__other_""
select select ""excluded""
select select ""excluded__expired_""
select select ""excluded__bad_match_""
select select ""excluded__salary_""
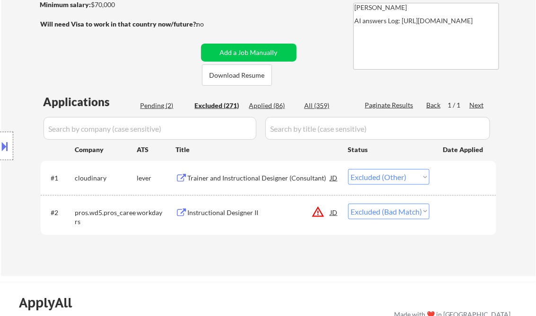
select select ""excluded__bad_match_""
select select ""excluded""
select select ""excluded__other_""
select select ""excluded""
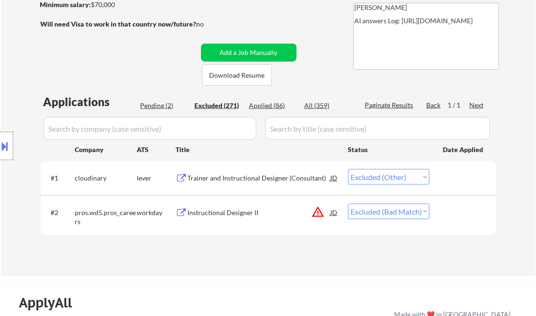
select select ""excluded__other_""
select select ""excluded__bad_match_""
select select ""excluded__salary_""
select select ""excluded__expired_""
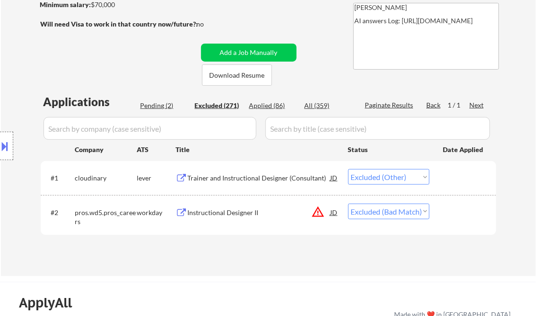
select select ""excluded__location_""
select select ""excluded__other_""
select select ""excluded__bad_match_""
select select ""excluded__salary_""
select select ""excluded__other_""
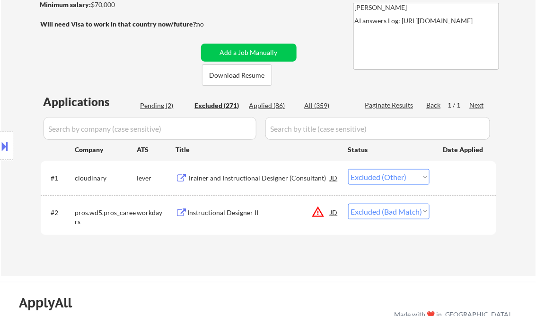
select select ""excluded__location_""
select select ""excluded__salary_""
select select ""excluded__expired_""
select select ""excluded__bad_match_""
select select ""excluded__other_""
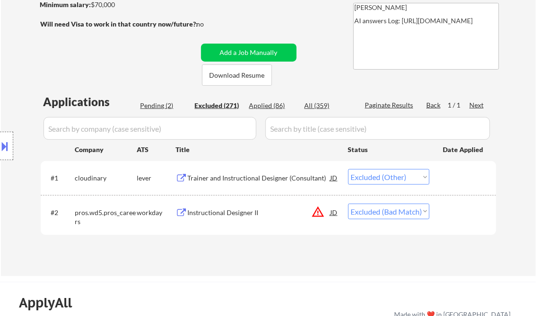
select select ""excluded__bad_match_""
select select ""excluded__other_""
select select ""excluded__location_""
select select ""excluded__bad_match_""
select select ""excluded__other_""
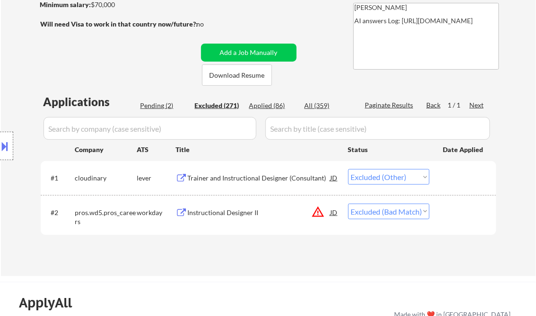
select select ""excluded""
select select ""excluded__expired_""
select select ""excluded__location_""
select select ""excluded""
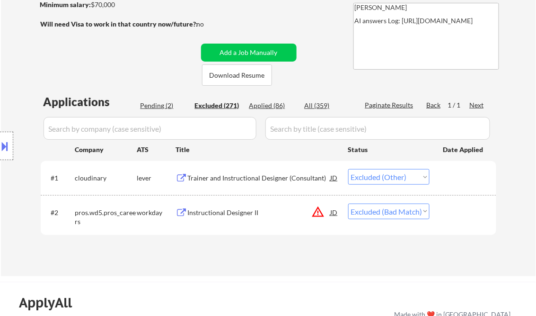
select select ""excluded__other_""
select select ""excluded""
select select ""excluded__other_""
select select ""excluded__bad_match_""
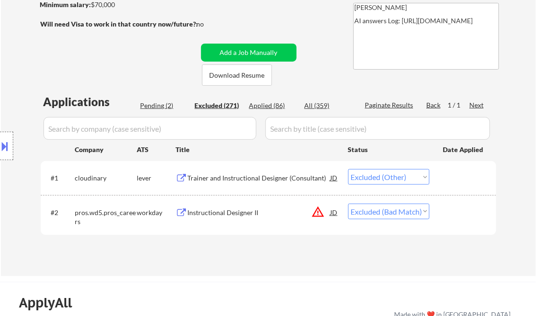
select select ""excluded__bad_match_""
select select ""excluded__salary_""
select select ""excluded__bad_match_""
select select ""excluded__expired_""
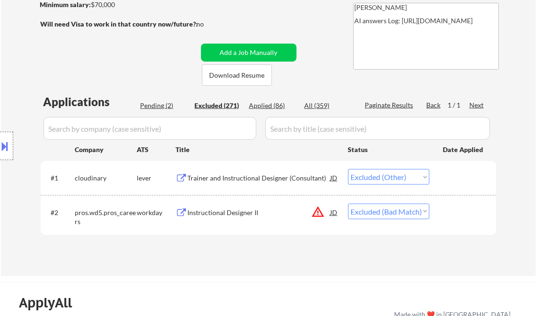
select select ""excluded__bad_match_""
select select ""excluded""
select select ""excluded__bad_match_""
select select ""excluded__location_""
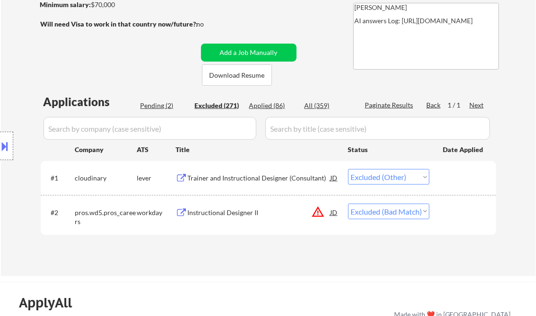
select select ""excluded__expired_""
select select ""excluded__bad_match_""
select select ""excluded__expired_""
select select ""excluded__salary_""
select select ""excluded__other_""
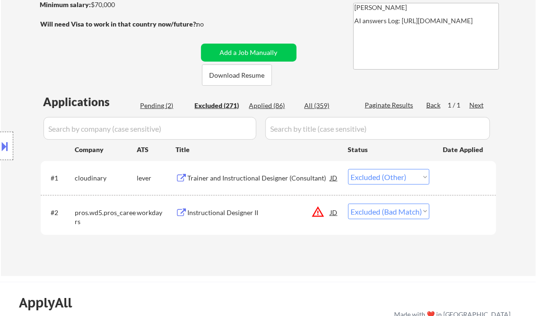
select select ""excluded__location_""
select select ""excluded""
select select ""excluded__location_""
select select ""excluded__bad_match_""
select select ""excluded__salary_""
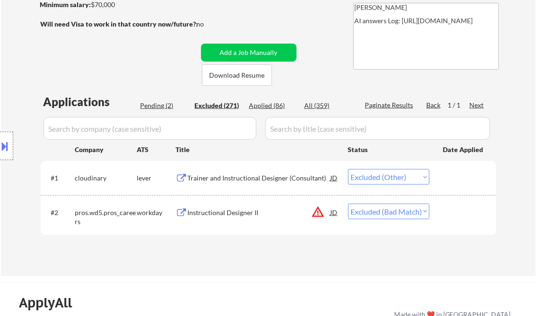
select select ""excluded__bad_match_""
select select ""excluded__expired_""
select select ""excluded""
select select ""excluded__other_""
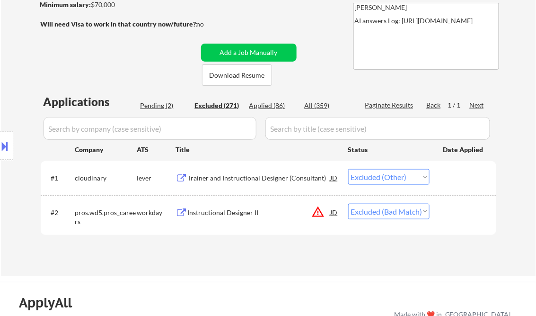
select select ""excluded""
select select ""excluded__bad_match_""
select select ""excluded__other_""
select select ""excluded__expired_""
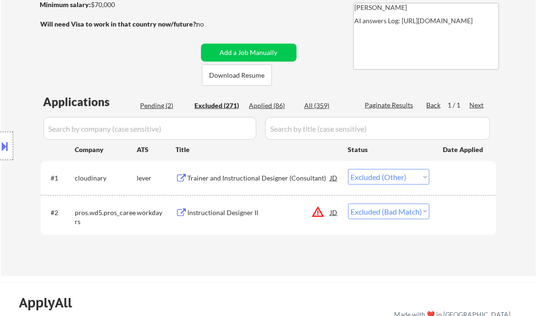
select select ""excluded__bad_match_""
select select ""excluded__other_""
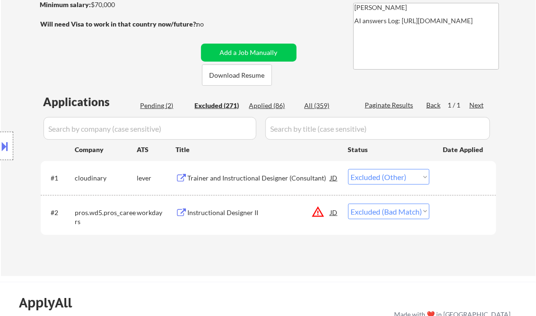
select select ""excluded""
select select ""excluded__bad_match_""
select select ""excluded__salary_""
select select ""excluded__bad_match_""
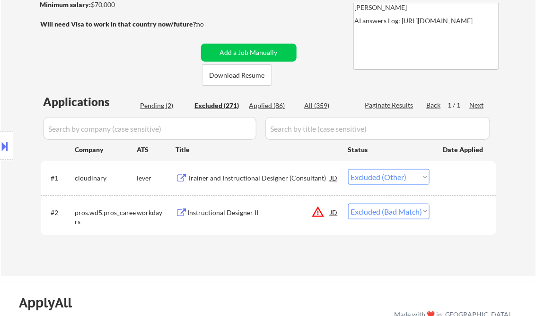
select select ""excluded__expired_""
select select ""excluded__location_""
select select ""excluded__expired_""
select select ""excluded__bad_match_""
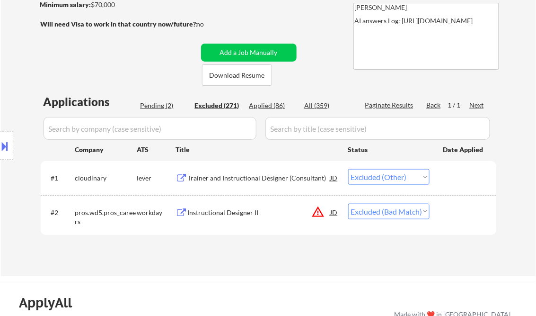
select select ""excluded__expired_""
select select ""excluded__bad_match_""
select select ""excluded__expired_""
select select ""excluded__other_""
select select ""excluded__location_""
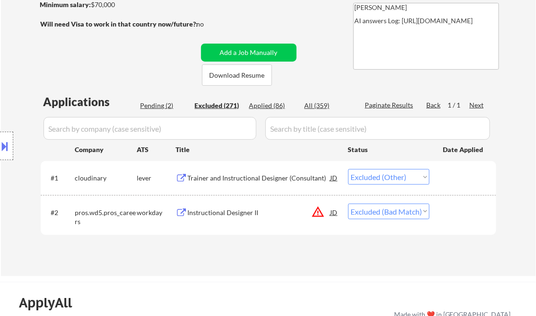
select select ""excluded__location_""
select select ""excluded__bad_match_""
select select ""excluded""
select select ""excluded__other_""
select select ""excluded__bad_match_""
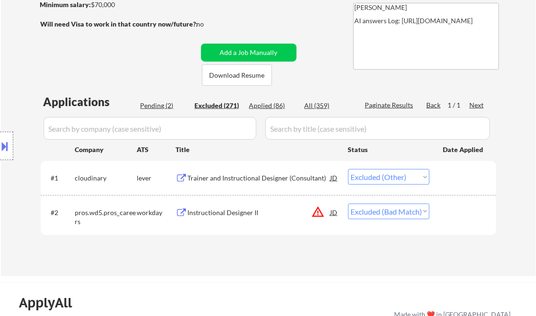
select select ""excluded__other_""
select select ""excluded__bad_match_""
select select ""excluded__location_""
select select ""excluded__bad_match_""
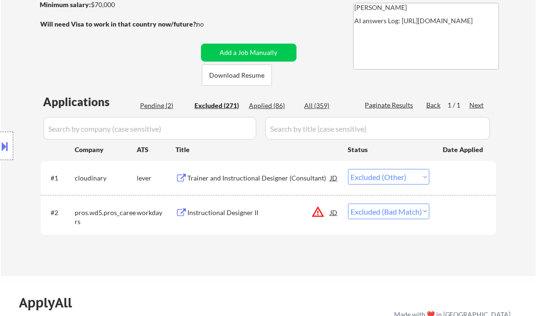
select select ""excluded__bad_match_""
select select ""excluded__salary_""
select select ""excluded__bad_match_""
select select ""excluded__salary_""
select select ""excluded__bad_match_""
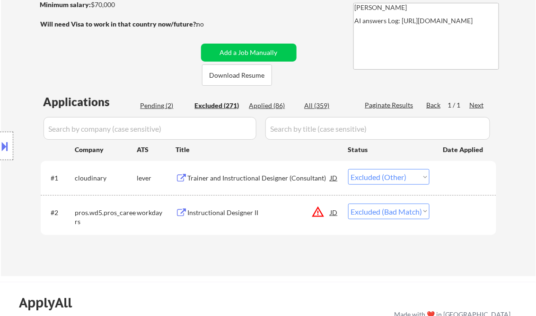
select select ""excluded__other_""
select select ""excluded__bad_match_""
select select ""excluded""
select select ""excluded__location_""
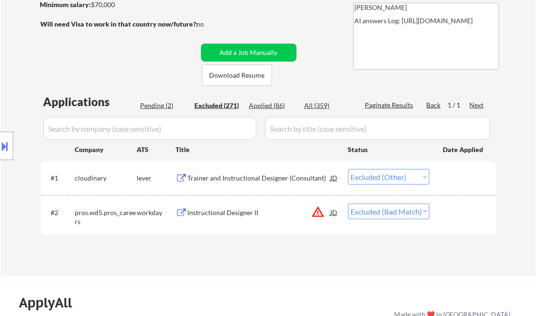
select select ""excluded__bad_match_""
select select ""excluded__expired_""
select select ""excluded__bad_match_""
select select ""excluded__other_""
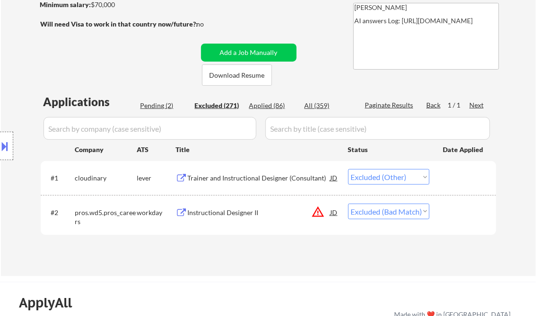
select select ""excluded__location_""
select select ""excluded__bad_match_""
select select ""excluded__location_""
select select ""excluded__bad_match_""
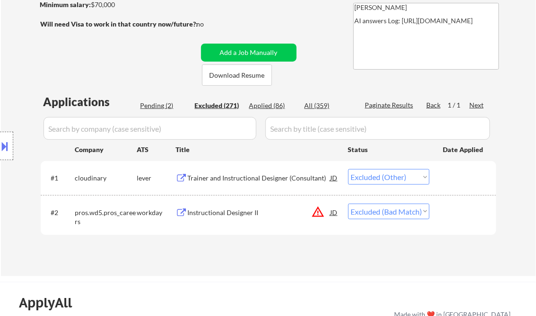
select select ""excluded__location_""
select select ""excluded__other_""
select select ""excluded__bad_match_""
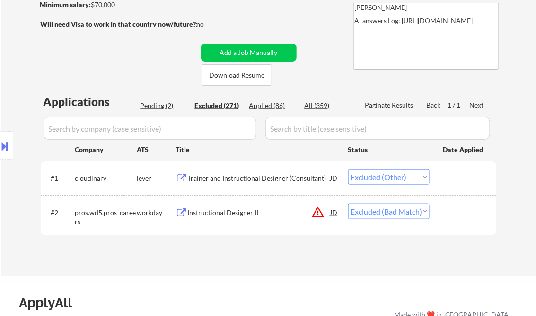
select select ""excluded__other_""
select select ""excluded__bad_match_""
select select ""excluded__other_""
select select ""excluded__bad_match_""
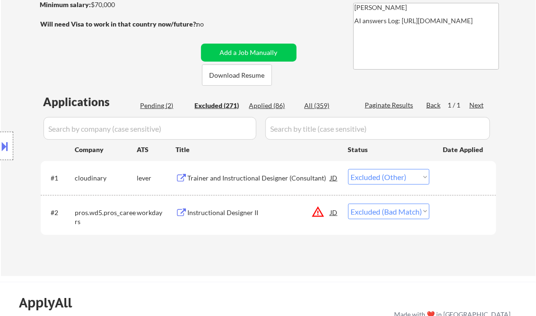
select select ""excluded__bad_match_""
select select ""excluded__other_""
select select ""excluded__expired_""
select select ""excluded__bad_match_""
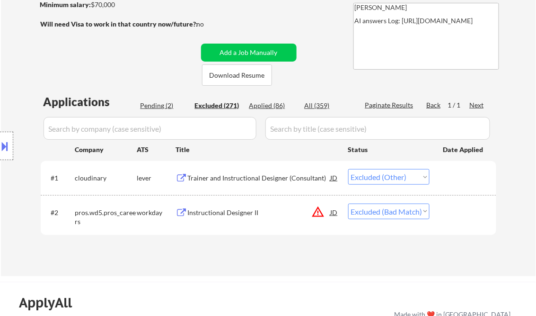
select select ""excluded__other_""
select select ""excluded__location_""
select select ""excluded__bad_match_""
select select ""excluded__location_""
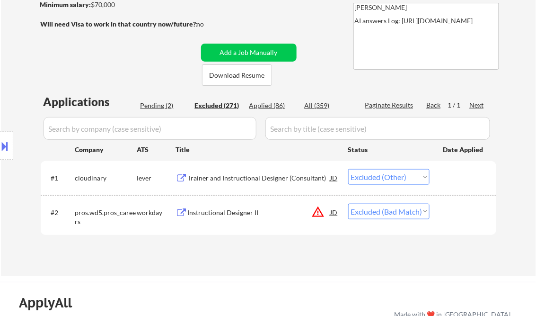
select select ""excluded__other_""
select select ""excluded__bad_match_""
select select ""excluded__other_""
select select ""excluded__bad_match_""
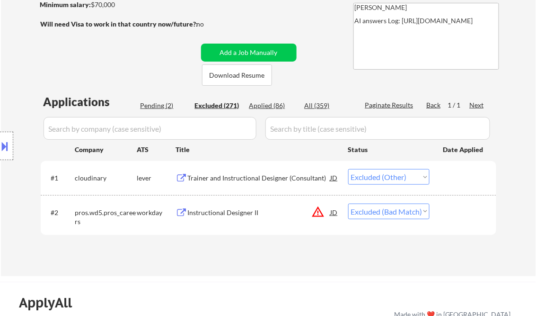
select select ""excluded__location_""
select select ""excluded__bad_match_""
select select ""excluded__location_""
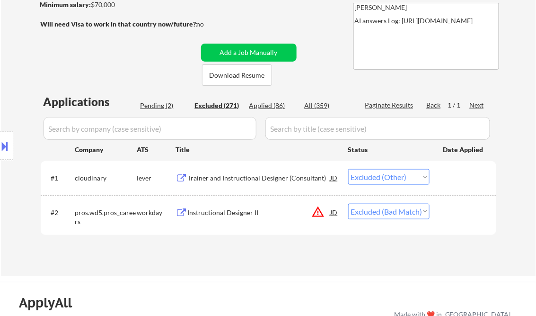
select select ""excluded__location_""
select select ""excluded__expired_""
select select ""excluded__other_""
select select ""excluded__bad_match_""
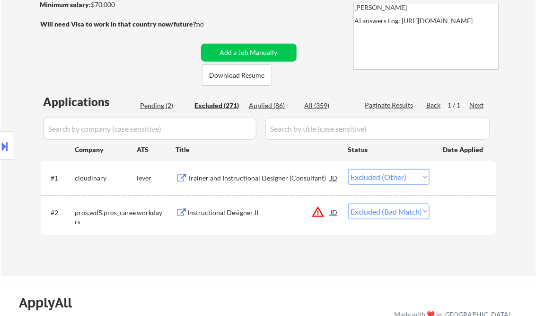
select select ""excluded__expired_""
select select ""excluded__bad_match_""
select select ""excluded__other_""
select select ""excluded__bad_match_""
select select ""excluded__other_""
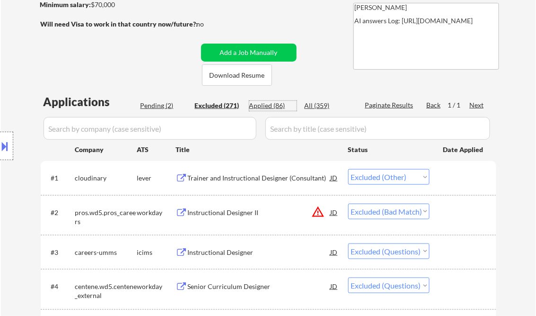
click at [274, 103] on div "Applied (86)" at bounding box center [272, 105] width 47 height 9
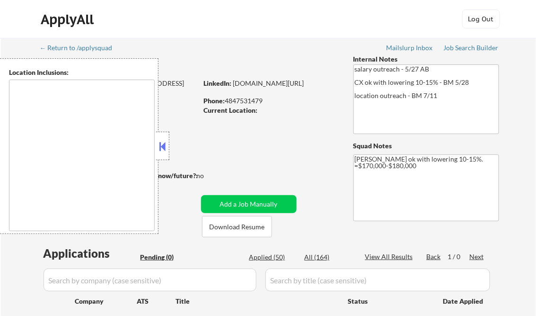
click at [166, 147] on button at bounding box center [163, 146] width 10 height 14
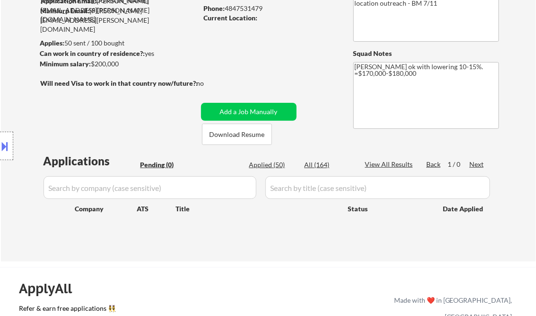
scroll to position [151, 0]
